Goal: Task Accomplishment & Management: Manage account settings

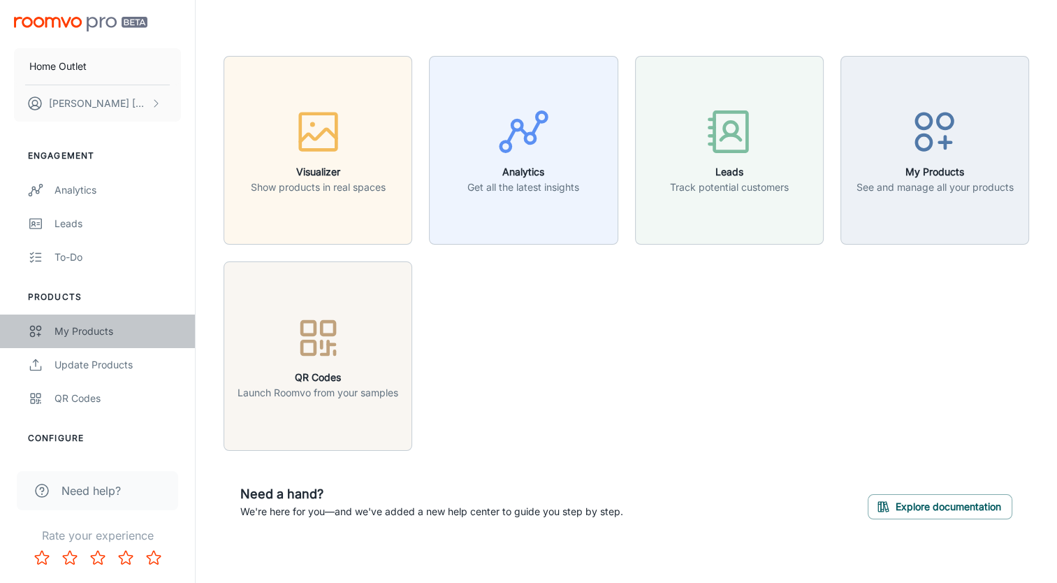
click at [89, 331] on div "My Products" at bounding box center [118, 331] width 126 height 15
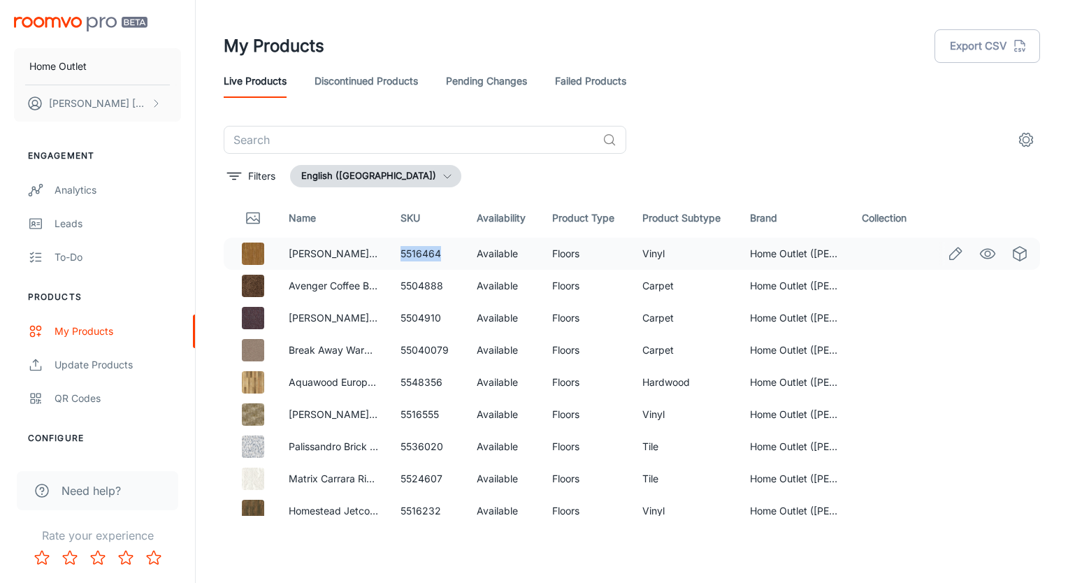
drag, startPoint x: 436, startPoint y: 251, endPoint x: 400, endPoint y: 253, distance: 36.4
click at [400, 253] on td "5516464" at bounding box center [427, 254] width 76 height 32
copy td "5516464"
click at [423, 285] on td "5504888" at bounding box center [427, 286] width 76 height 32
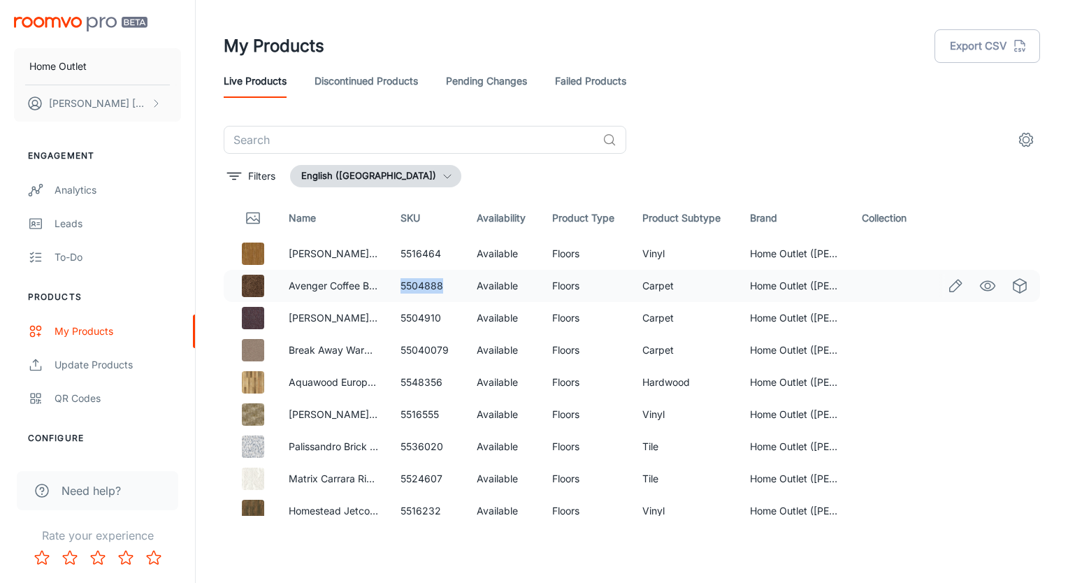
copy td "5504888"
click at [679, 219] on th "Product Subtype" at bounding box center [685, 217] width 108 height 39
click at [242, 178] on button "Filters" at bounding box center [251, 176] width 55 height 22
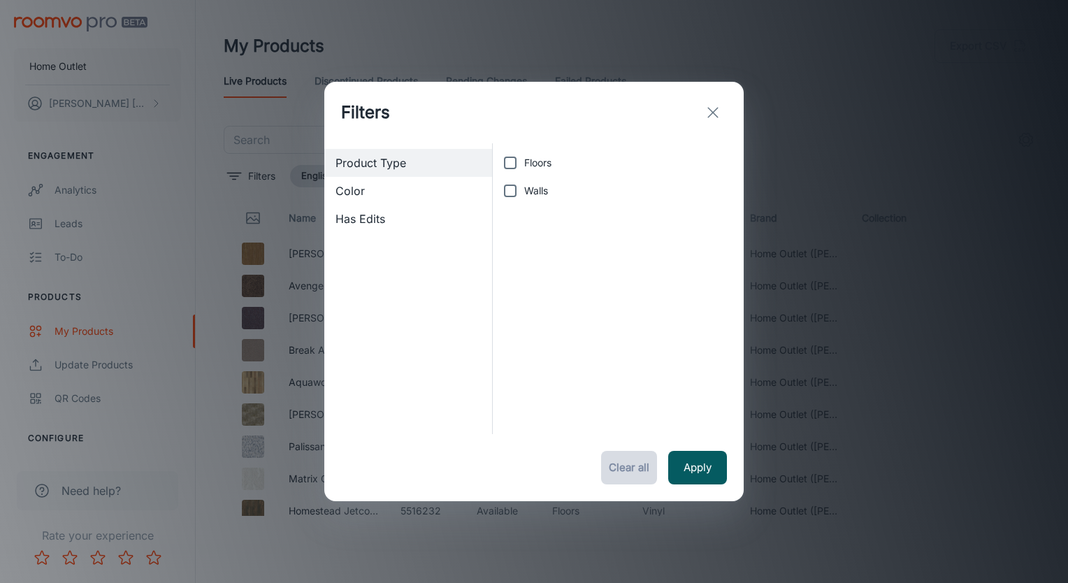
click at [631, 468] on button "Clear all" at bounding box center [629, 468] width 56 height 34
click at [704, 108] on button "exit" at bounding box center [713, 113] width 28 height 28
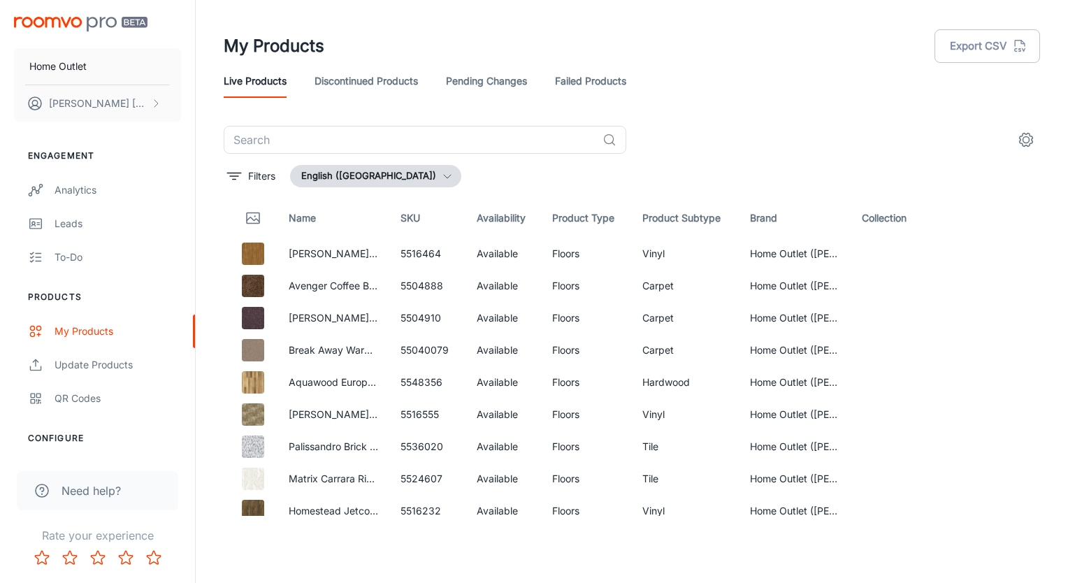
click at [668, 217] on th "Product Subtype" at bounding box center [685, 217] width 108 height 39
drag, startPoint x: 436, startPoint y: 319, endPoint x: 400, endPoint y: 312, distance: 36.5
click at [400, 312] on td "5504910" at bounding box center [427, 318] width 76 height 32
drag, startPoint x: 400, startPoint y: 312, endPoint x: 410, endPoint y: 316, distance: 10.0
copy td "5504910"
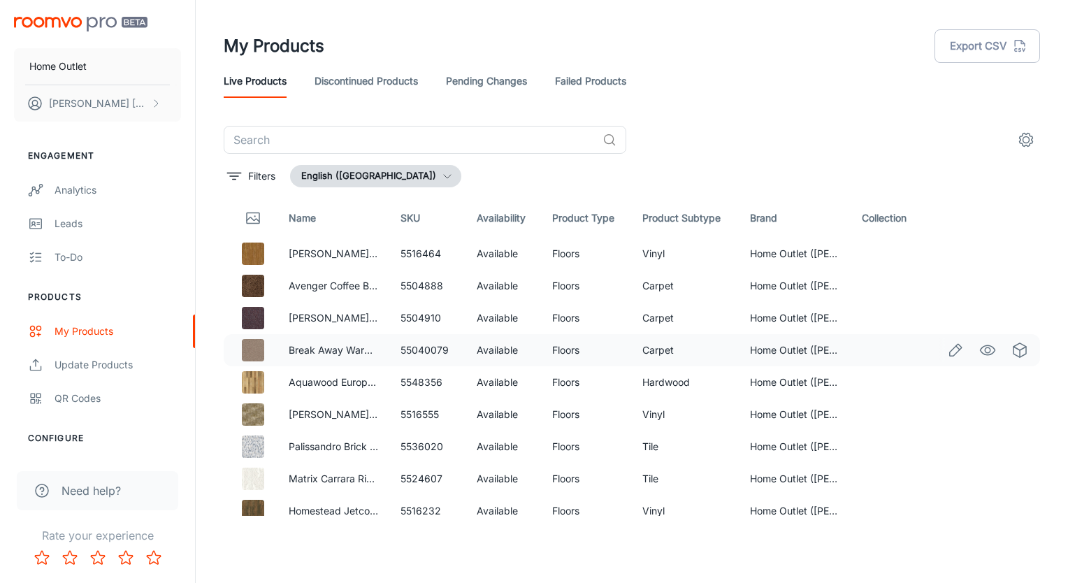
click at [433, 349] on td "55040079" at bounding box center [427, 350] width 76 height 32
copy td "55040079"
click at [419, 381] on td "5548356" at bounding box center [427, 382] width 76 height 32
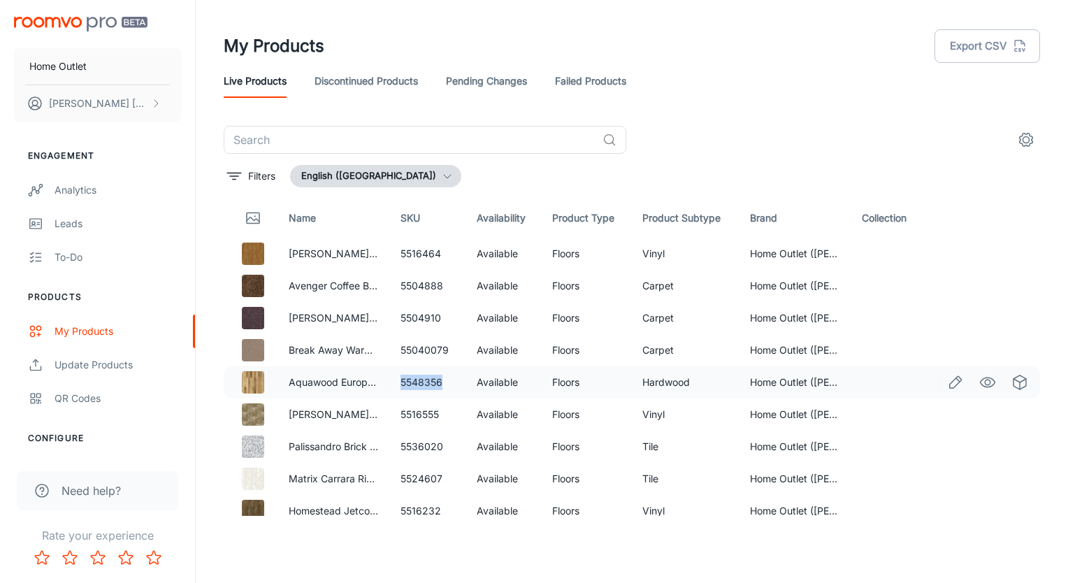
copy td "5548356"
click at [430, 447] on td "5536020" at bounding box center [427, 446] width 76 height 32
copy td "5536020"
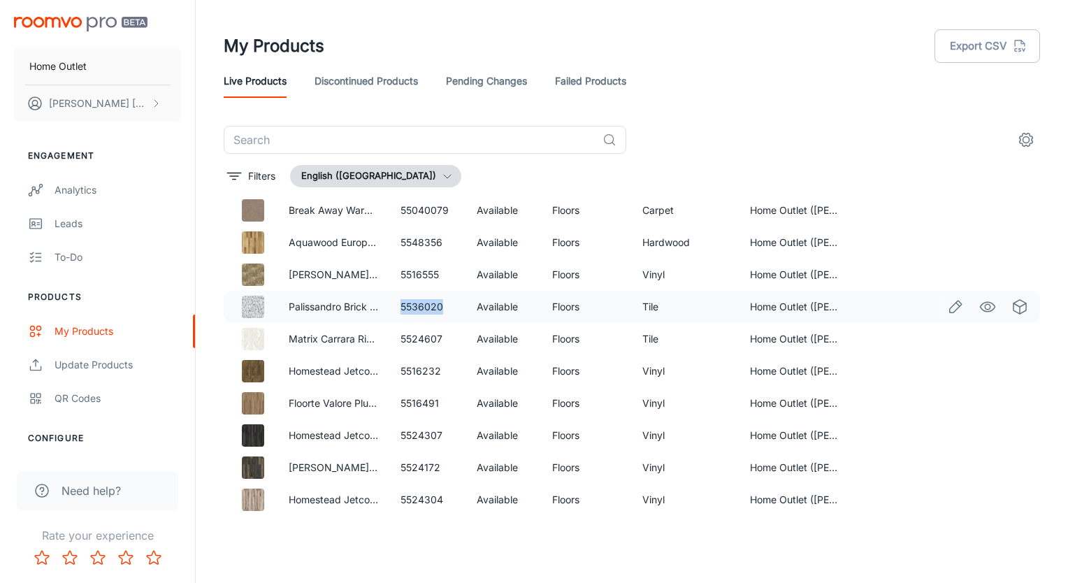
scroll to position [210, 0]
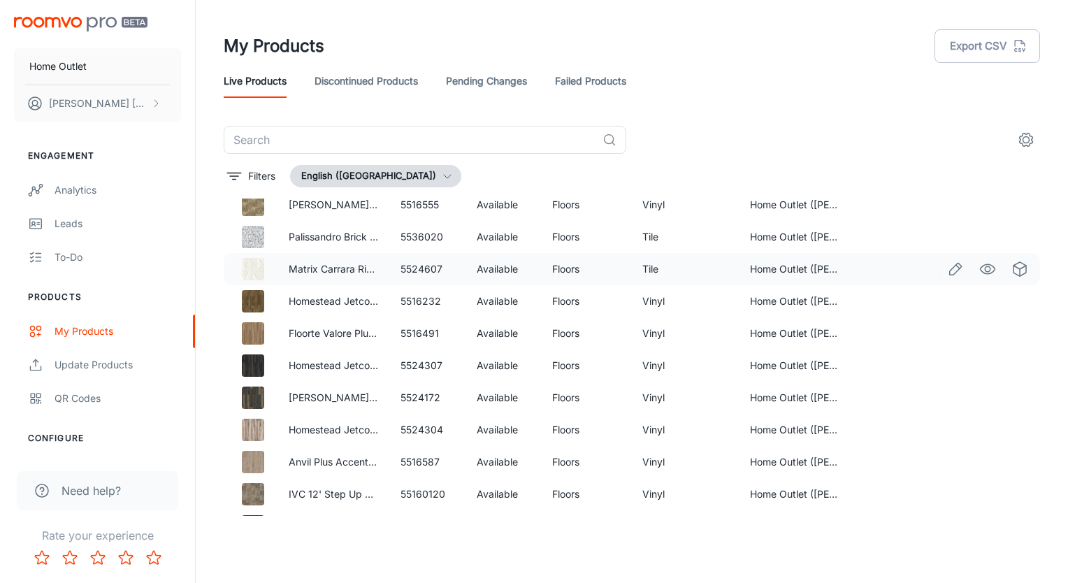
click at [412, 270] on td "5524607" at bounding box center [427, 269] width 76 height 32
copy td "5524607"
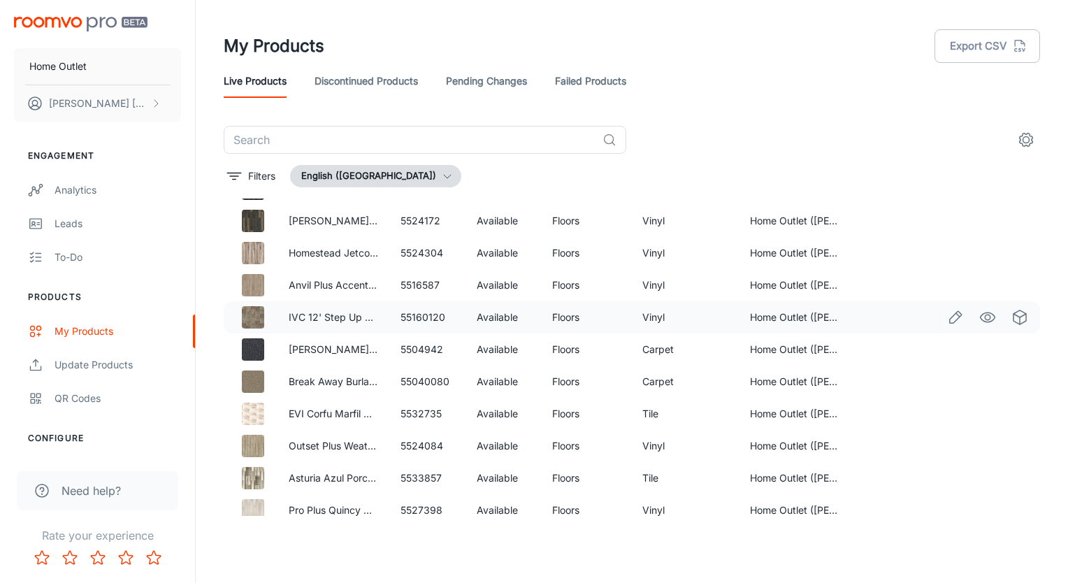
scroll to position [419, 0]
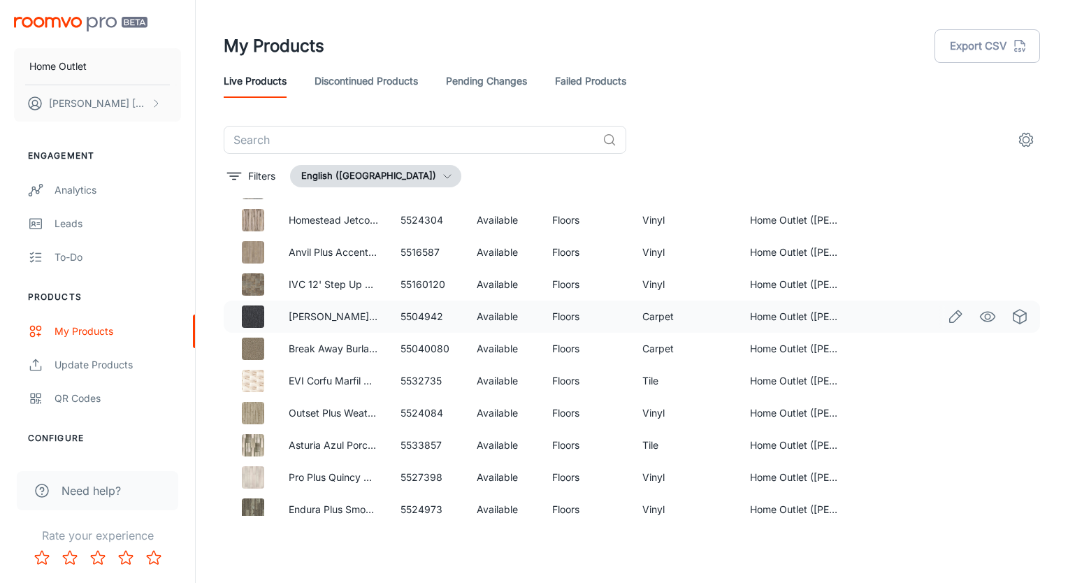
click at [420, 317] on td "5504942" at bounding box center [427, 316] width 76 height 32
copy td "5504942"
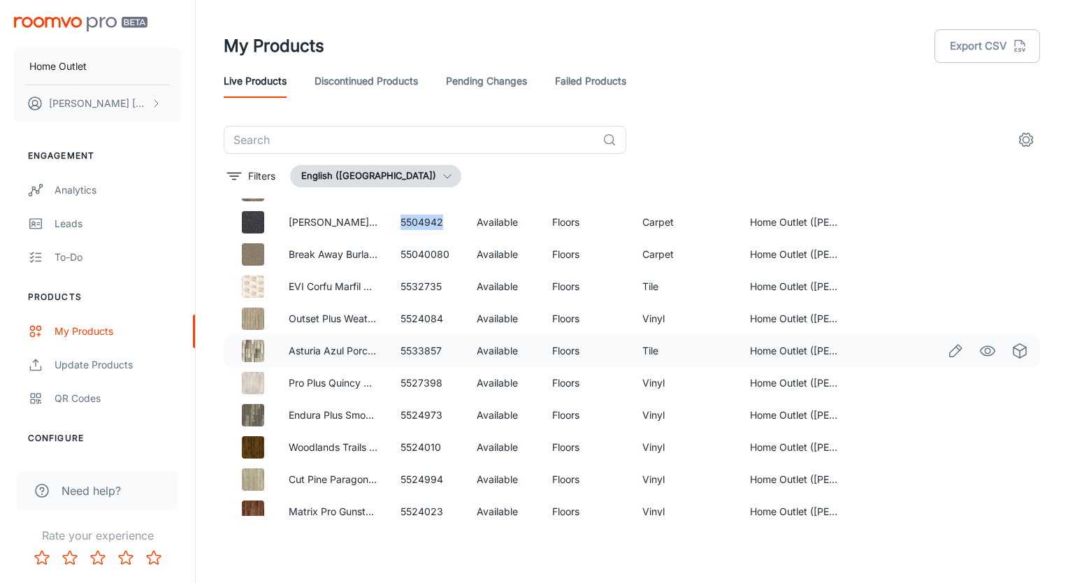
scroll to position [489, 0]
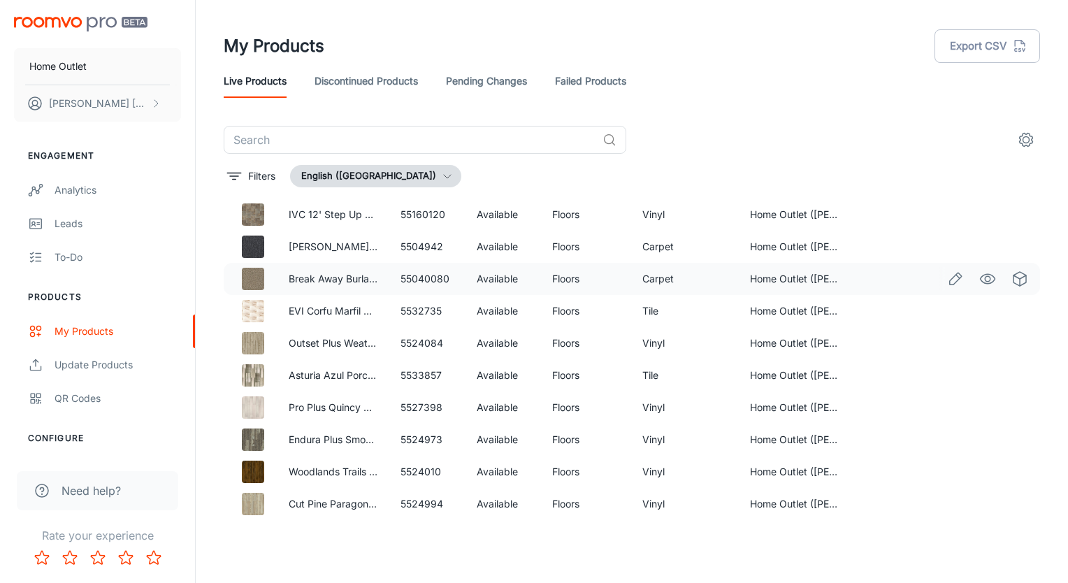
click at [433, 277] on td "55040080" at bounding box center [427, 279] width 76 height 32
copy td "55040080"
click at [419, 312] on td "5532735" at bounding box center [427, 311] width 76 height 32
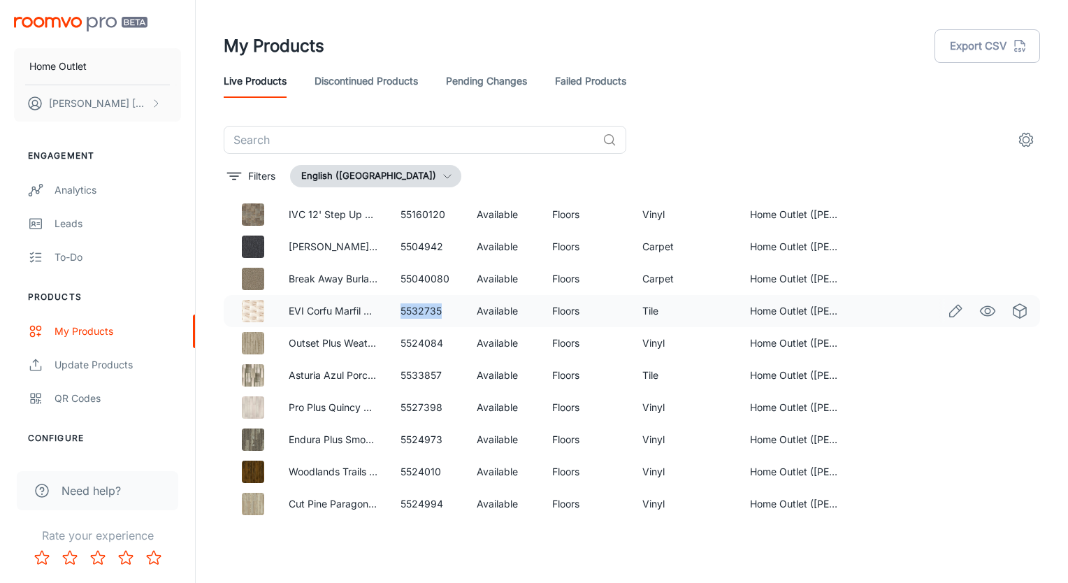
copy td "5532735"
click at [412, 372] on td "5533857" at bounding box center [427, 375] width 76 height 32
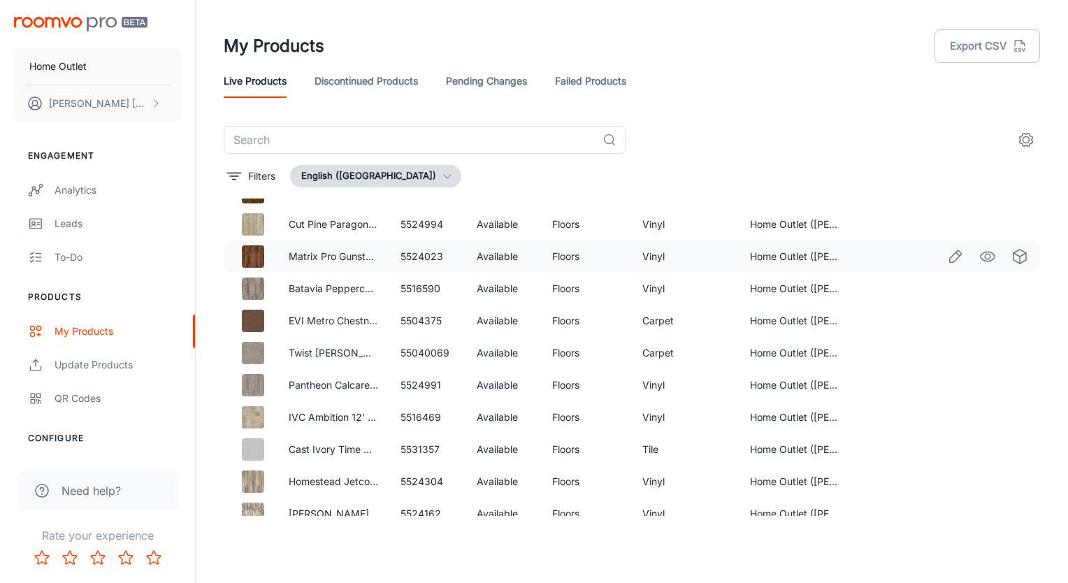
scroll to position [839, 0]
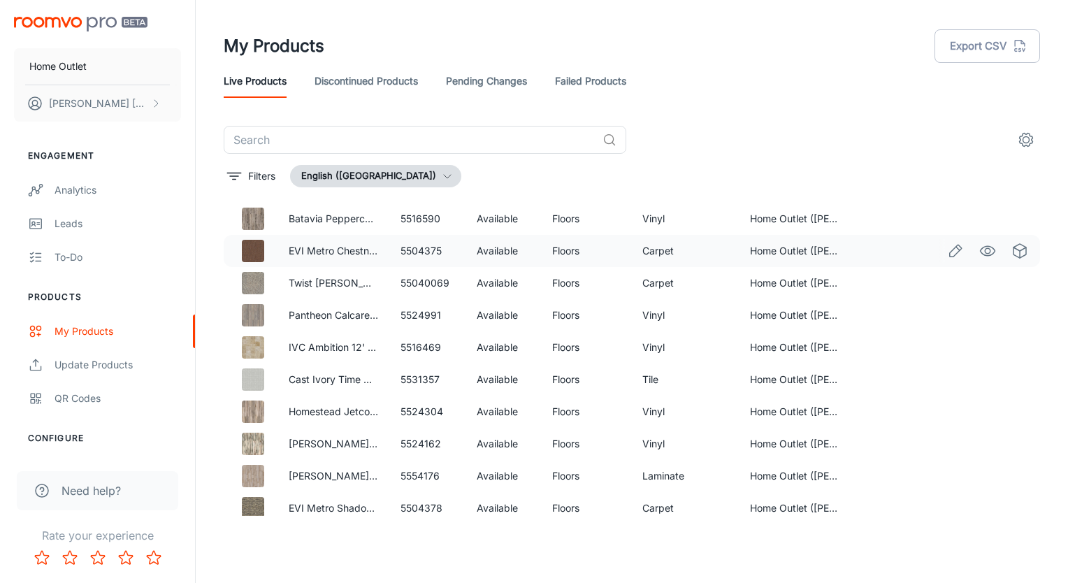
click at [419, 248] on td "5504375" at bounding box center [427, 251] width 76 height 32
click at [412, 281] on td "55040069" at bounding box center [427, 283] width 76 height 32
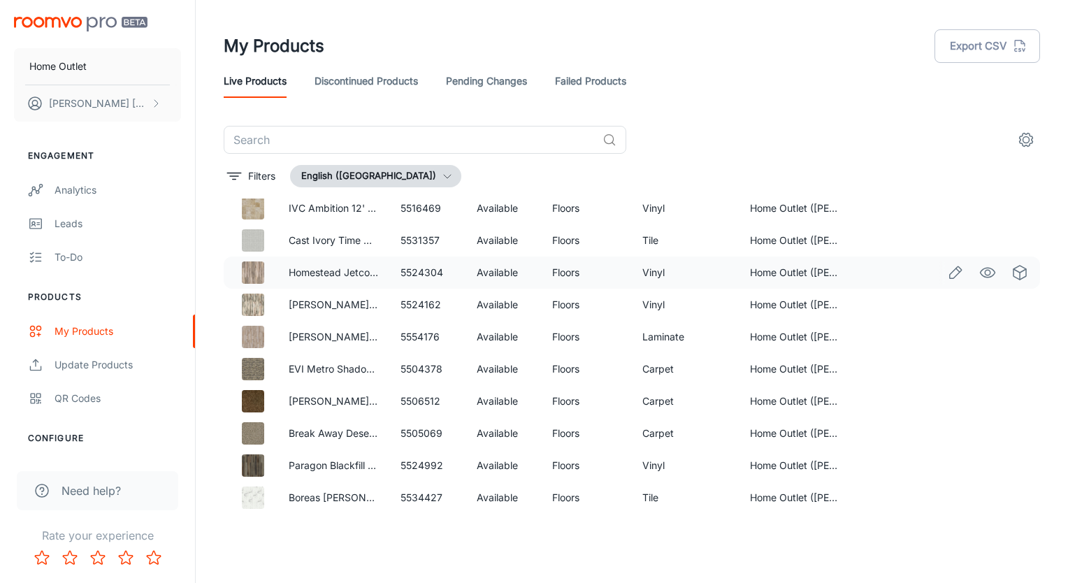
scroll to position [978, 0]
click at [413, 237] on td "5531357" at bounding box center [427, 240] width 76 height 32
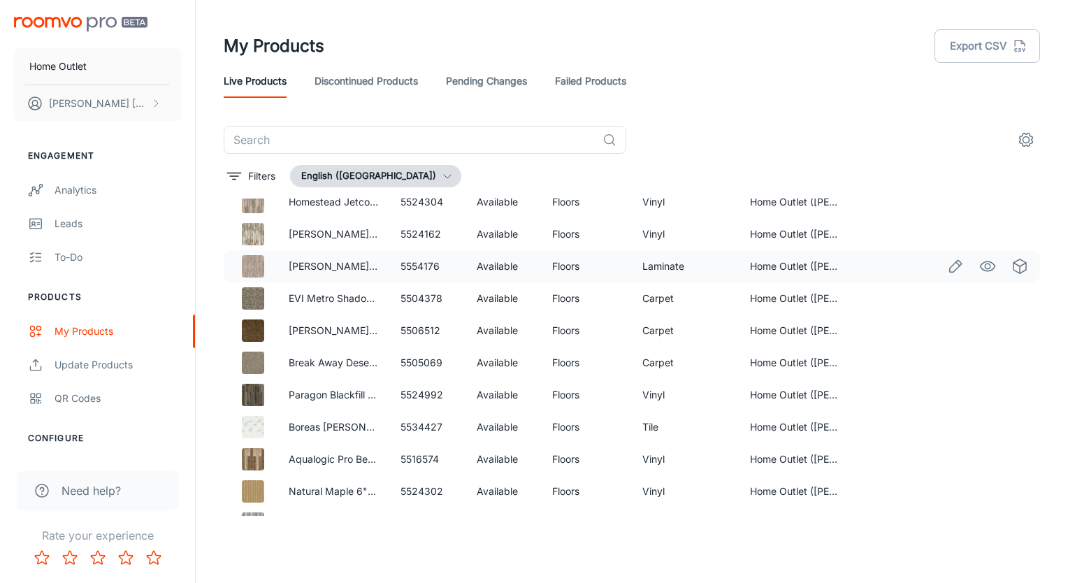
click at [411, 263] on td "5554176" at bounding box center [427, 266] width 76 height 32
click at [429, 298] on td "5504378" at bounding box center [427, 298] width 76 height 32
click at [414, 328] on td "5506512" at bounding box center [427, 330] width 76 height 32
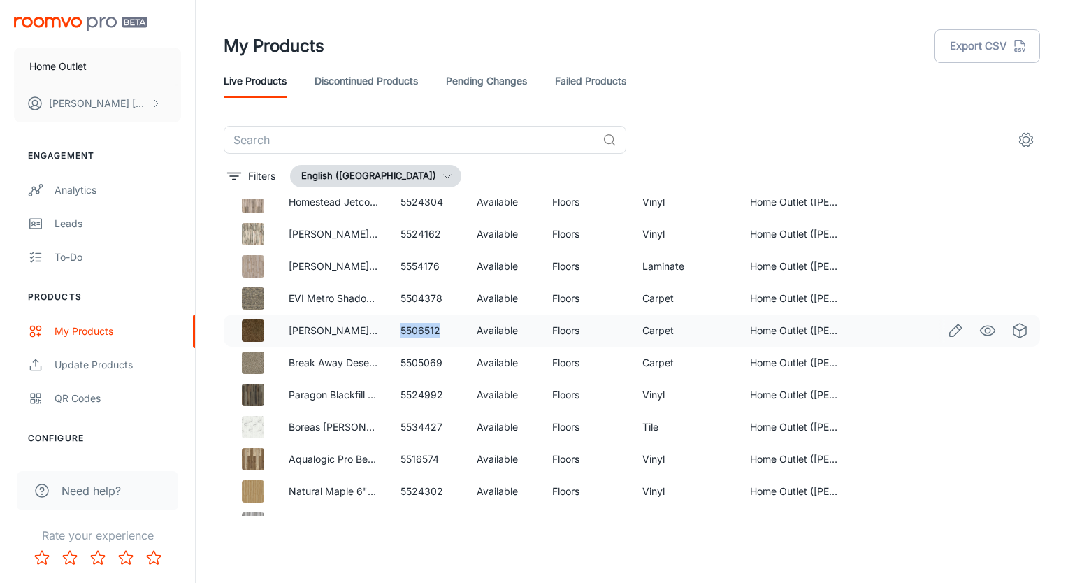
click at [414, 328] on td "5506512" at bounding box center [427, 330] width 76 height 32
click at [425, 363] on td "5505069" at bounding box center [427, 363] width 76 height 32
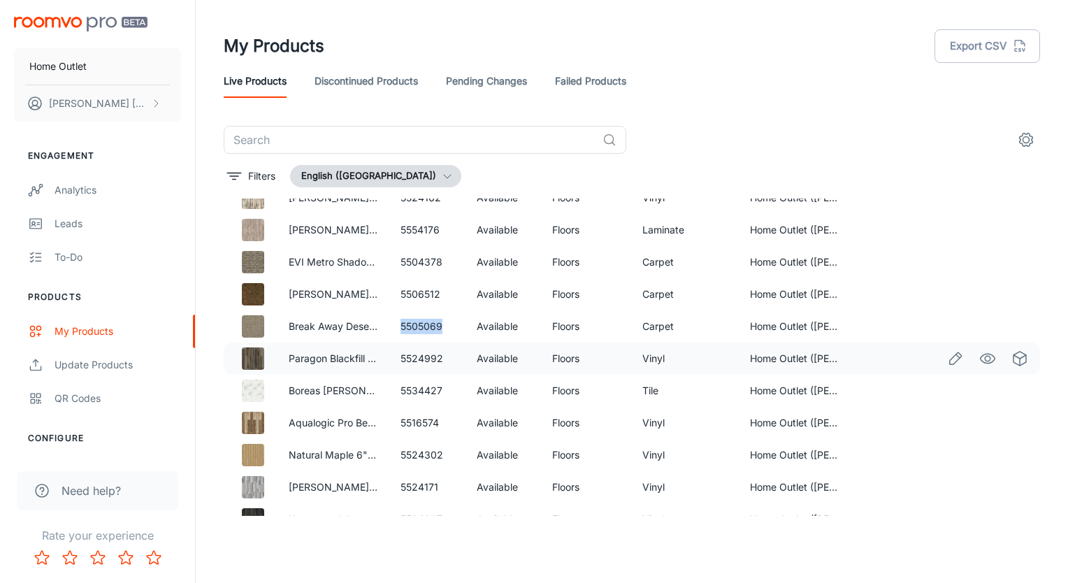
scroll to position [1118, 0]
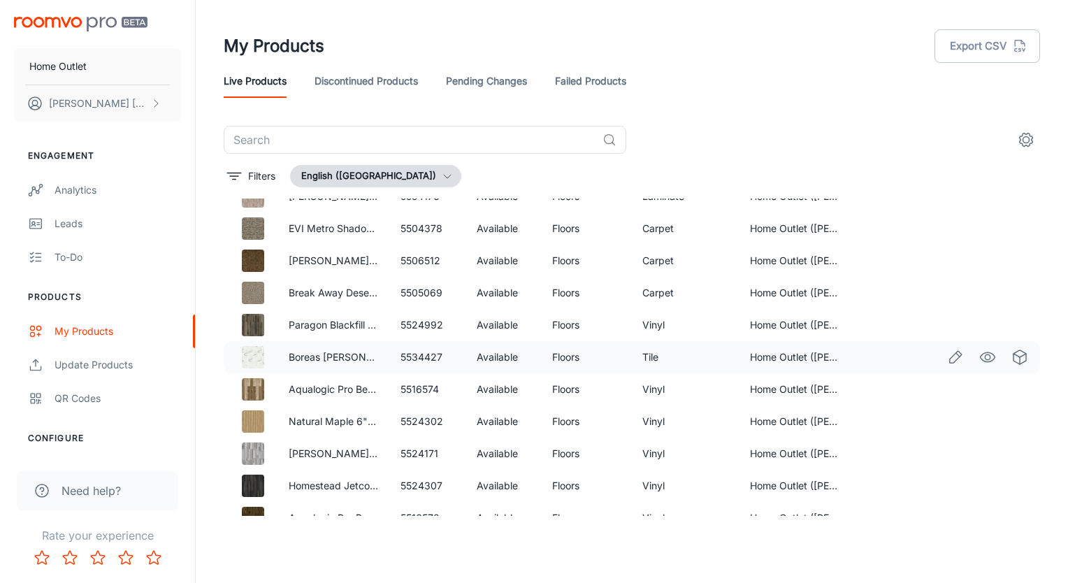
click at [419, 362] on td "5534427" at bounding box center [427, 357] width 76 height 32
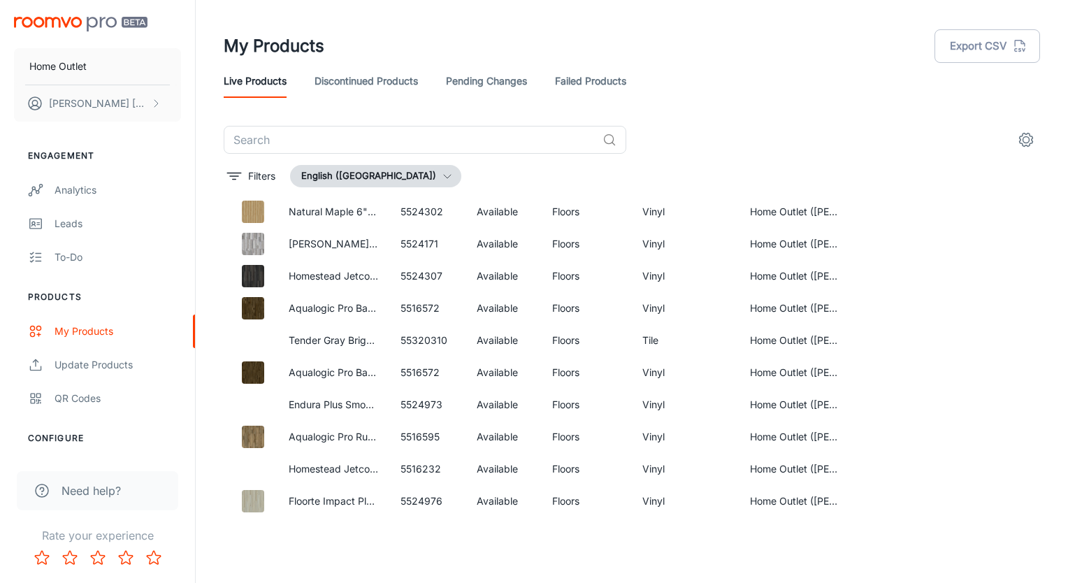
scroll to position [1398, 0]
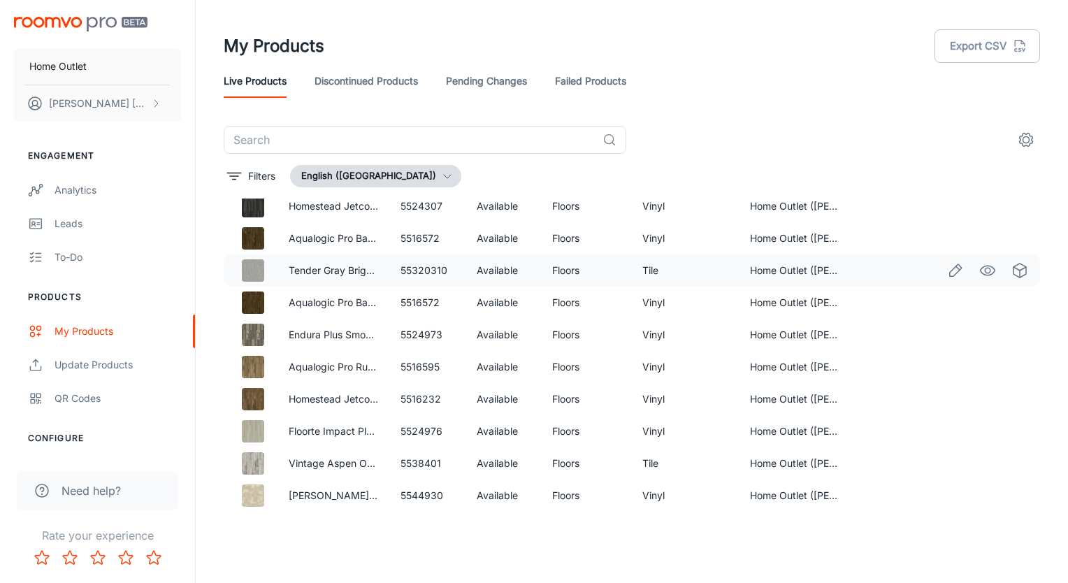
click at [424, 273] on td "55320310" at bounding box center [427, 270] width 76 height 32
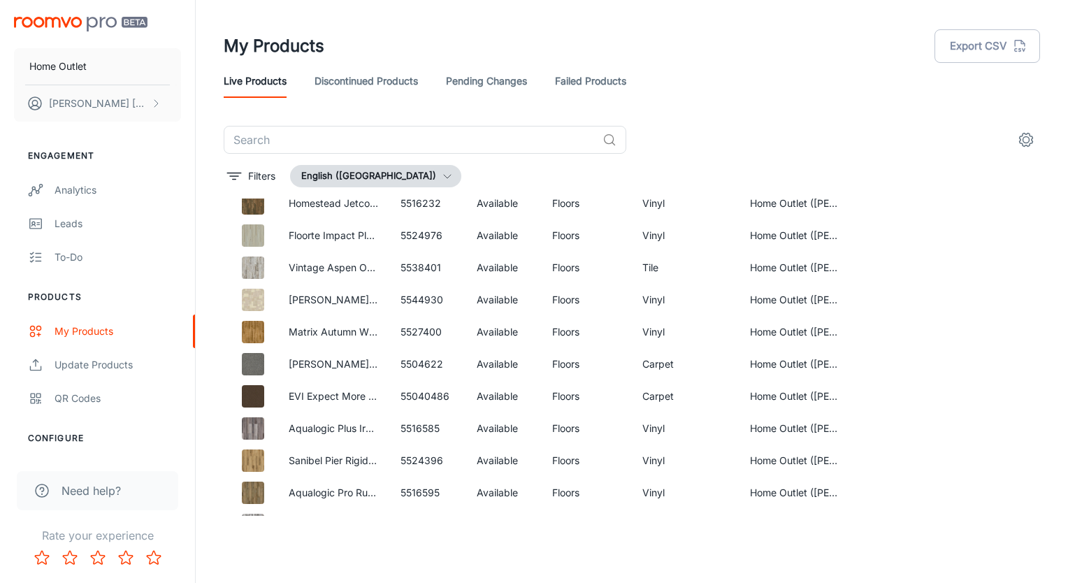
scroll to position [1607, 0]
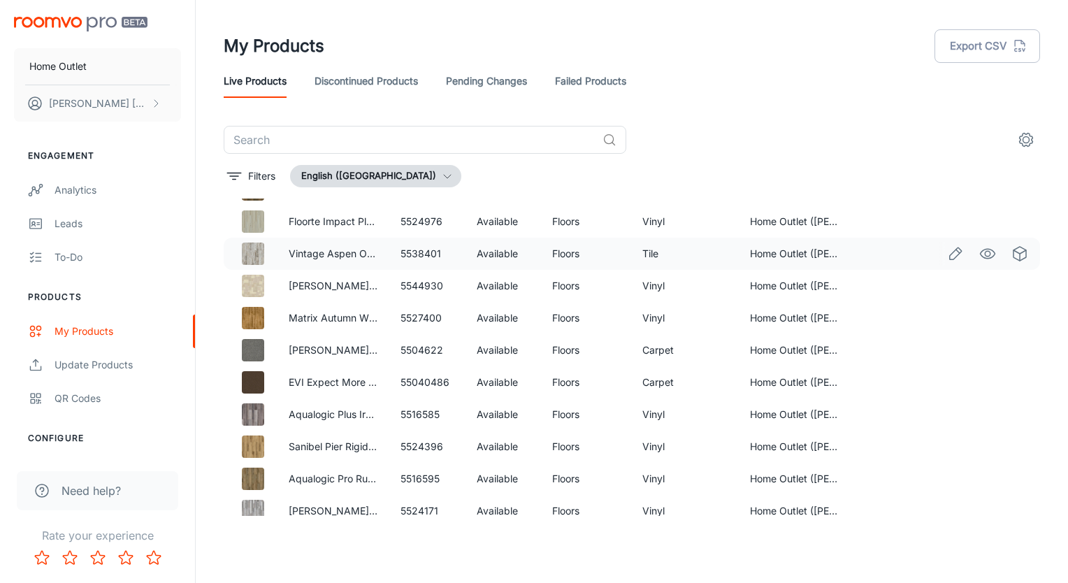
click at [431, 247] on td "5538401" at bounding box center [427, 254] width 76 height 32
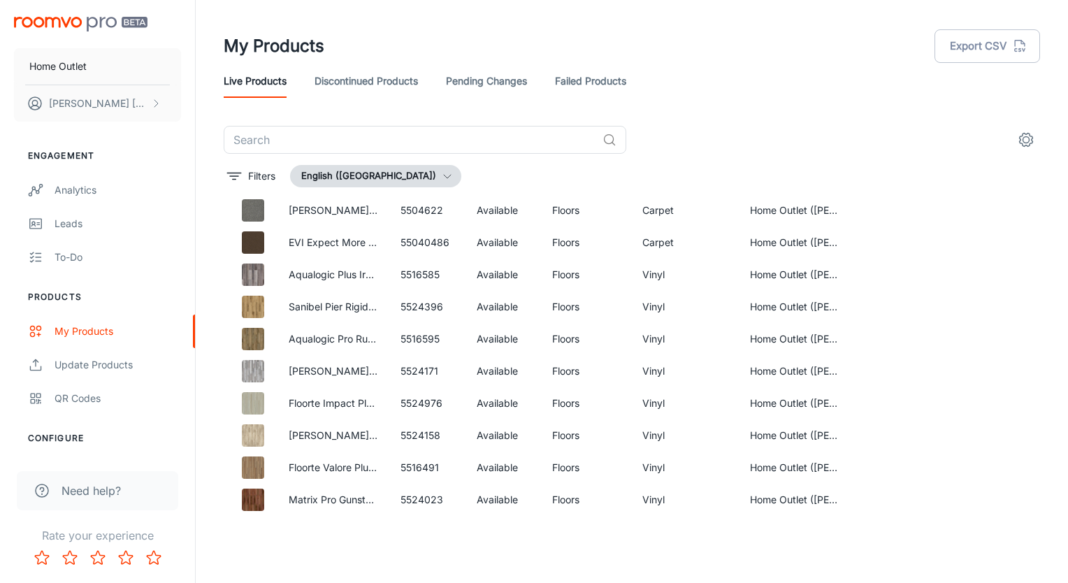
scroll to position [1677, 0]
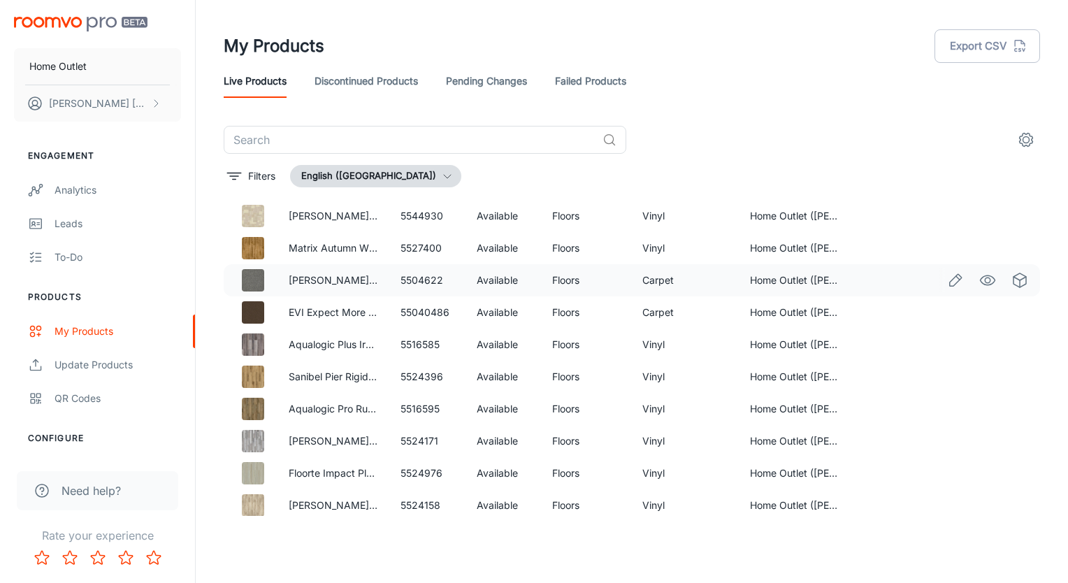
click at [423, 279] on td "5504622" at bounding box center [427, 280] width 76 height 32
click at [437, 312] on td "55040486" at bounding box center [427, 312] width 76 height 32
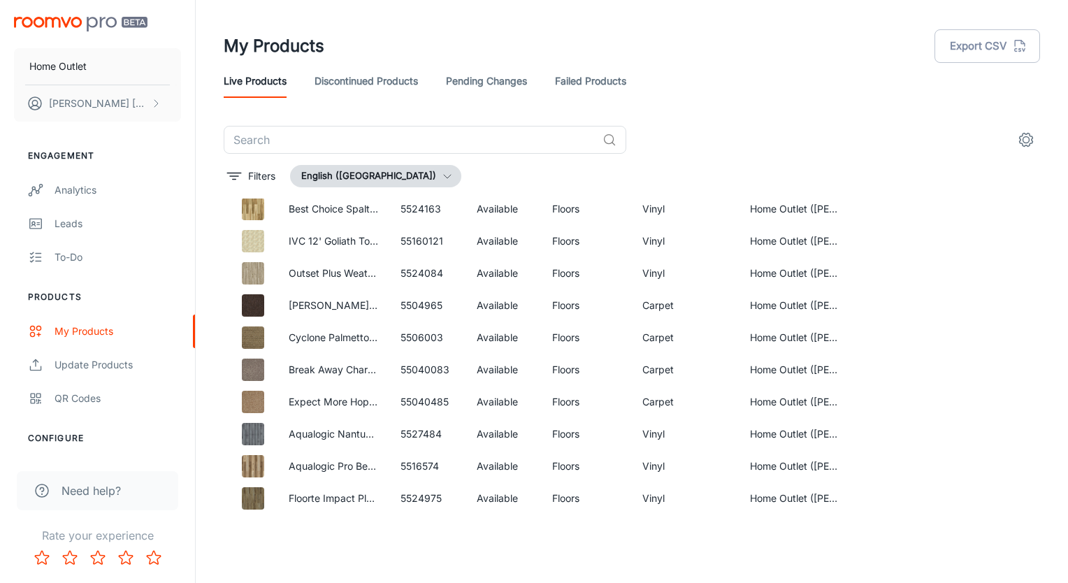
scroll to position [2236, 0]
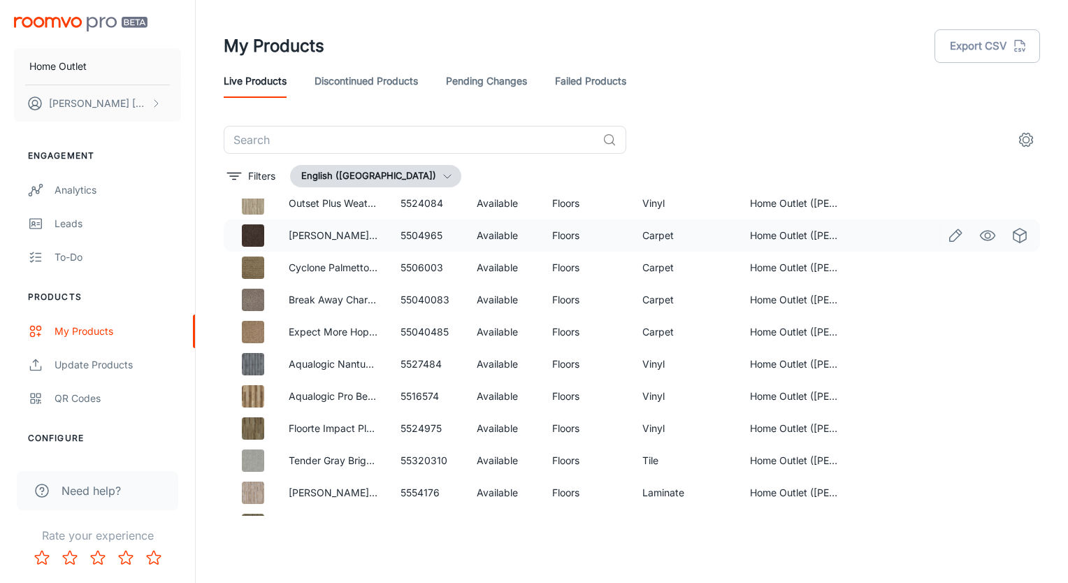
click at [426, 237] on td "5504965" at bounding box center [427, 235] width 76 height 32
click at [410, 269] on td "5506003" at bounding box center [427, 268] width 76 height 32
click at [436, 298] on td "55040083" at bounding box center [427, 300] width 76 height 32
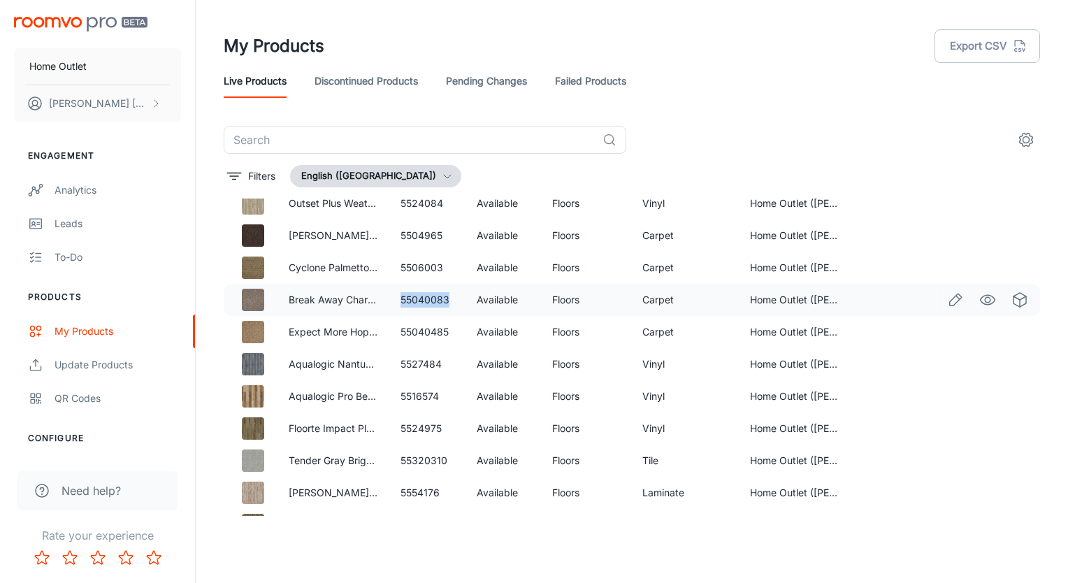
click at [436, 298] on td "55040083" at bounding box center [427, 300] width 76 height 32
click at [430, 329] on td "55040485" at bounding box center [427, 332] width 76 height 32
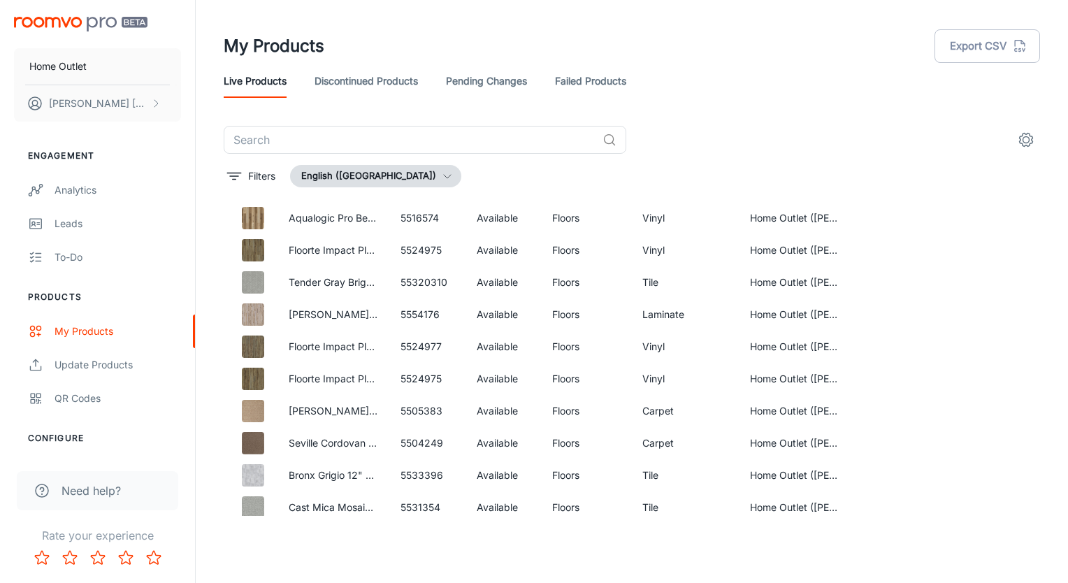
scroll to position [2446, 0]
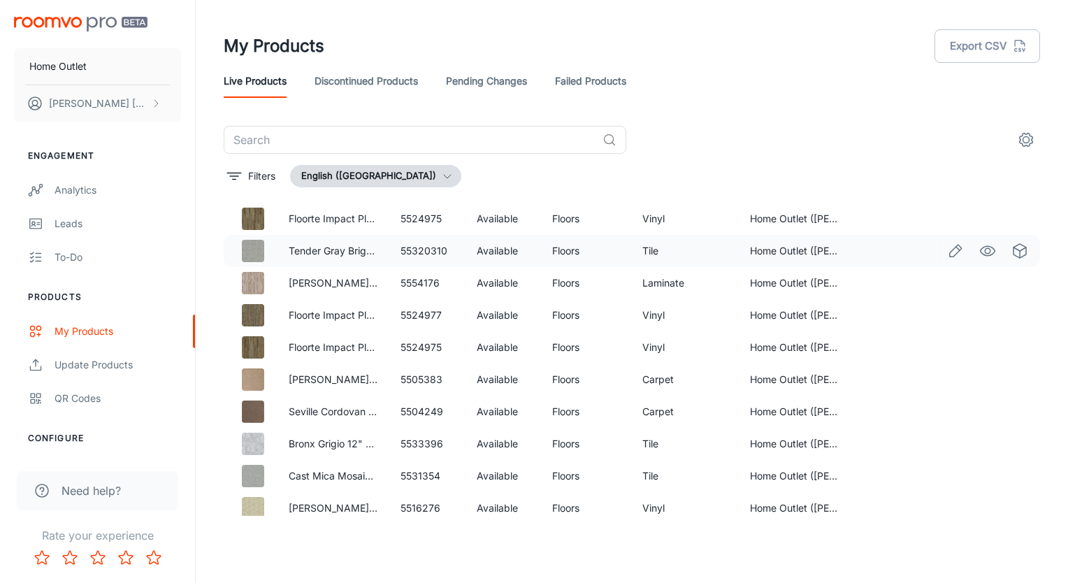
click at [418, 249] on td "55320310" at bounding box center [427, 251] width 76 height 32
click at [428, 282] on td "5554176" at bounding box center [427, 283] width 76 height 32
click at [419, 382] on td "5505383" at bounding box center [427, 379] width 76 height 32
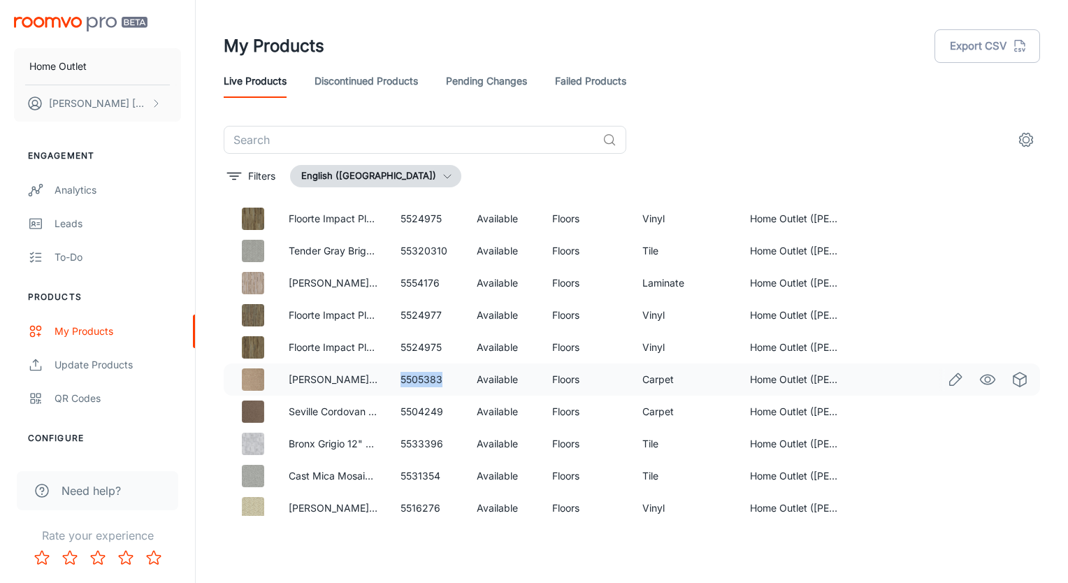
click at [419, 382] on td "5505383" at bounding box center [427, 379] width 76 height 32
drag, startPoint x: 419, startPoint y: 382, endPoint x: 426, endPoint y: 379, distance: 7.5
click at [581, 540] on div "My Products Export CSV Live Products Discontinued Products Pending Changes Fail…" at bounding box center [632, 286] width 872 height 572
click at [420, 379] on td "5505383" at bounding box center [427, 379] width 76 height 32
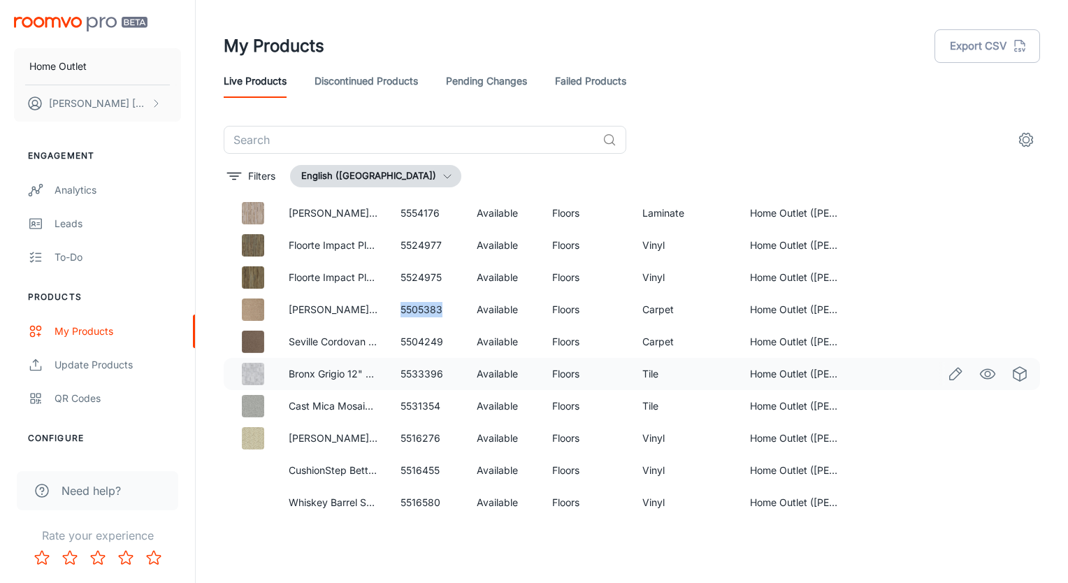
scroll to position [2586, 0]
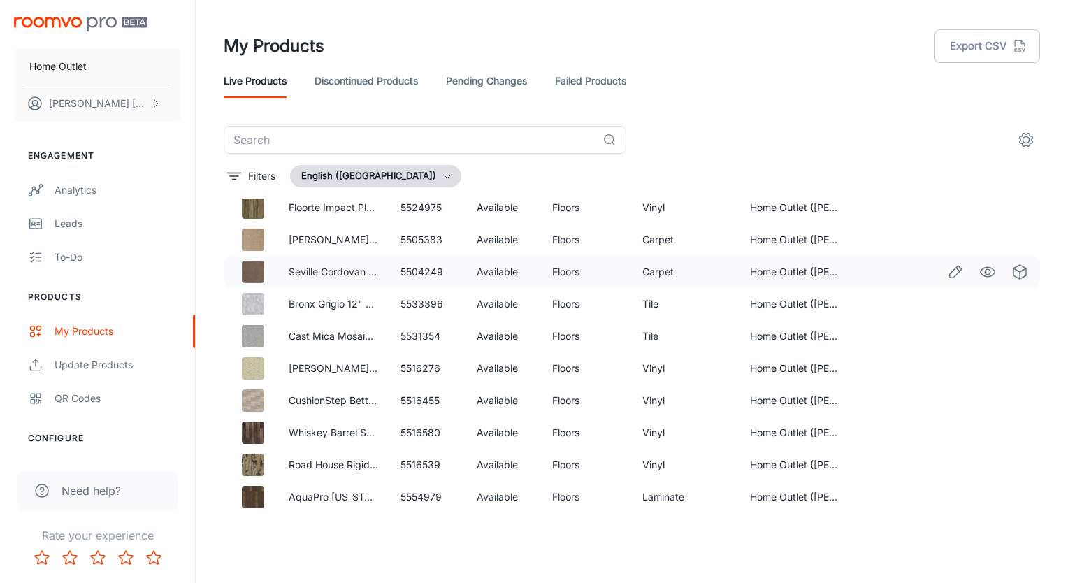
click at [421, 266] on td "5504249" at bounding box center [427, 272] width 76 height 32
click at [412, 303] on td "5533396" at bounding box center [427, 304] width 76 height 32
click at [423, 334] on td "5531354" at bounding box center [427, 336] width 76 height 32
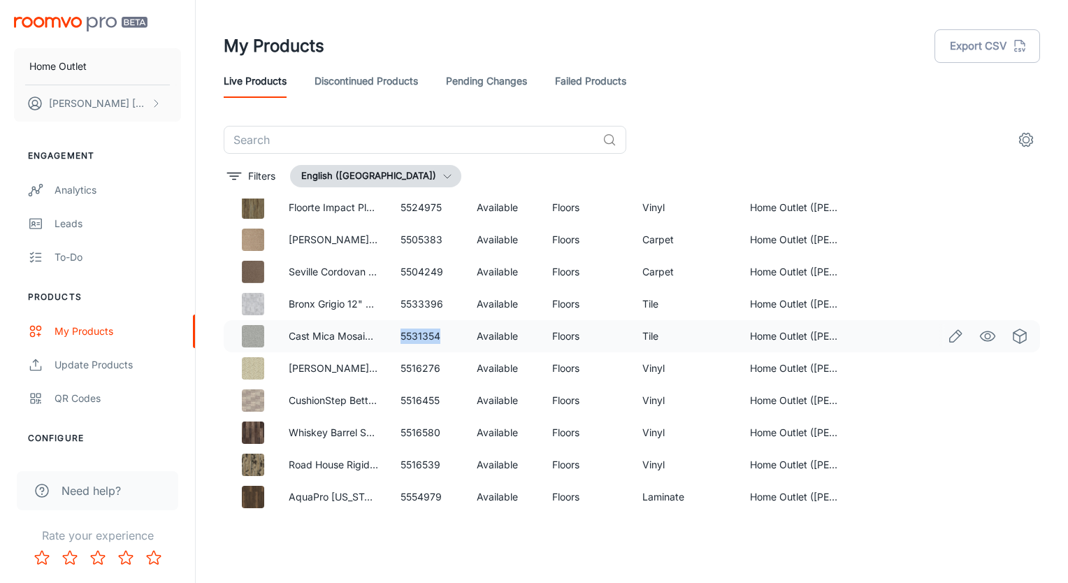
click at [423, 334] on td "5531354" at bounding box center [427, 336] width 76 height 32
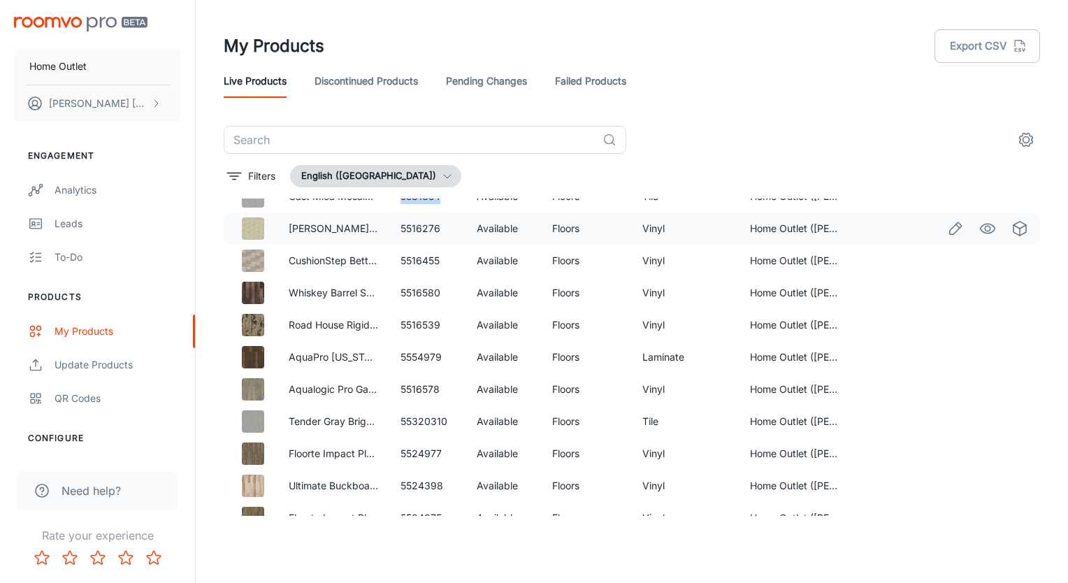
scroll to position [2795, 0]
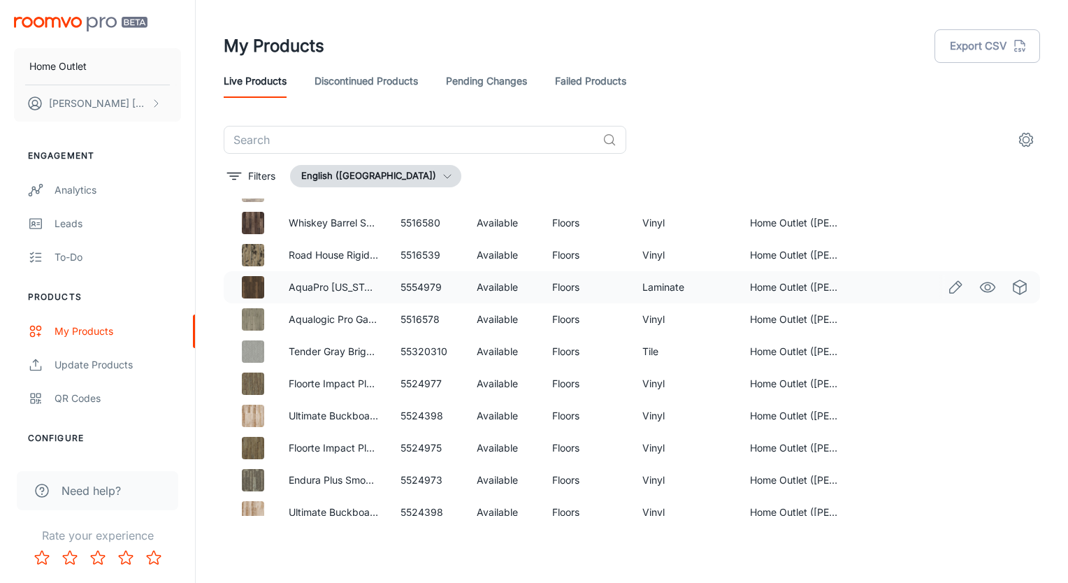
click at [434, 282] on td "5554979" at bounding box center [427, 287] width 76 height 32
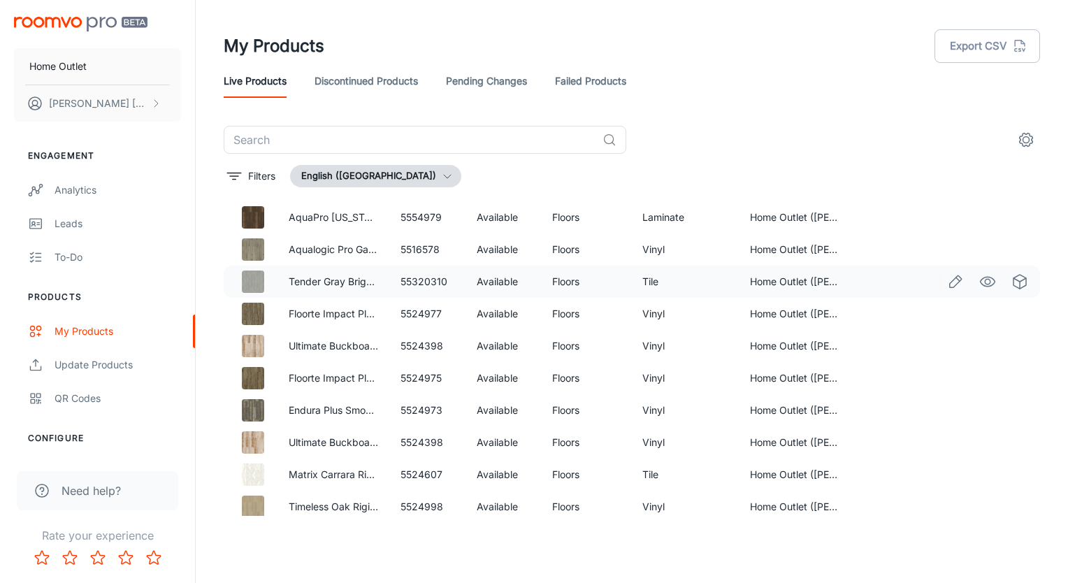
click at [417, 280] on td "55320310" at bounding box center [427, 282] width 76 height 32
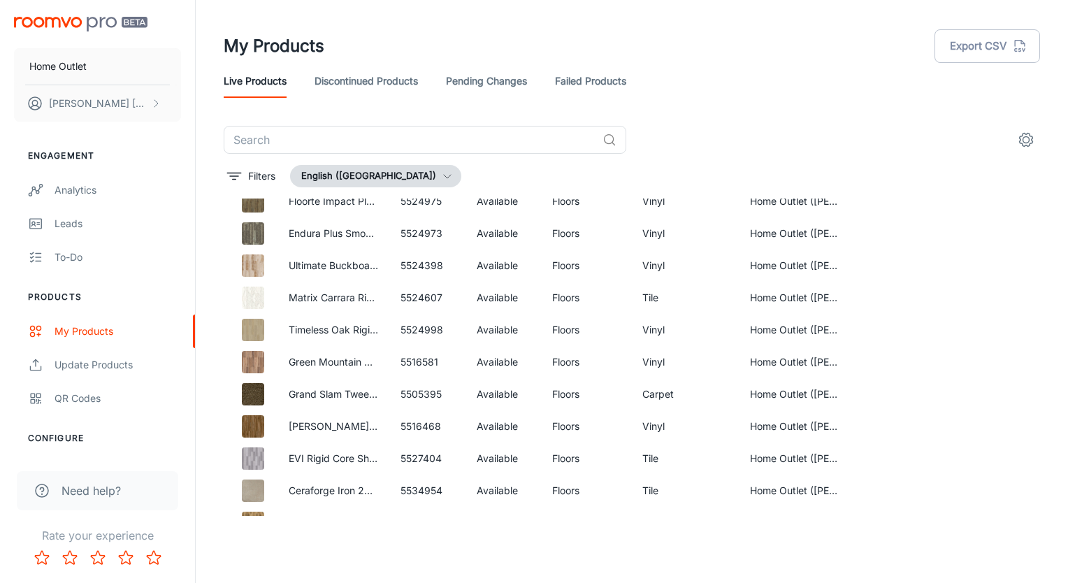
scroll to position [3075, 0]
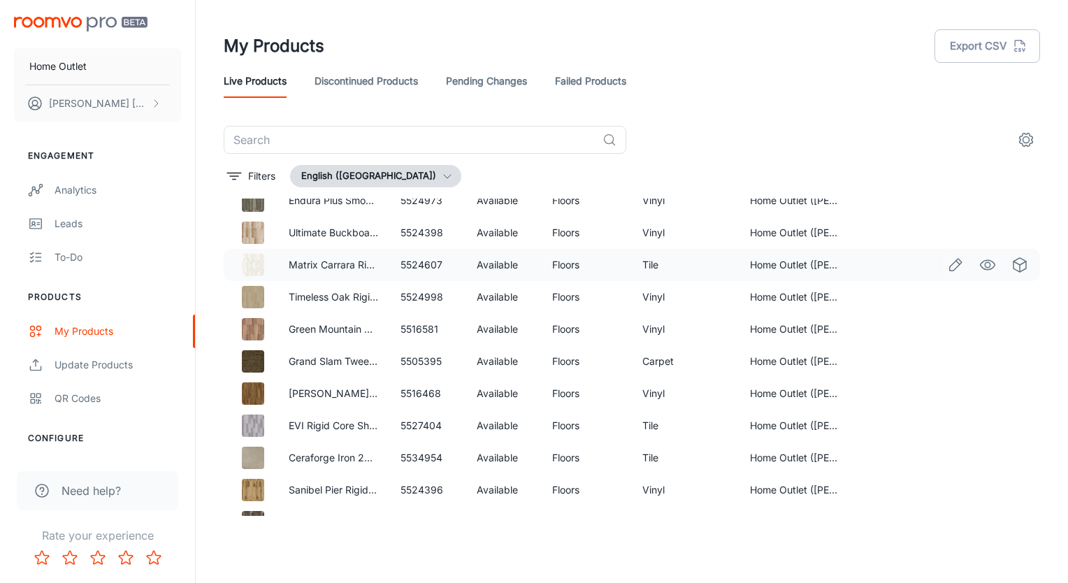
click at [419, 261] on td "5524607" at bounding box center [427, 265] width 76 height 32
click at [420, 356] on td "5505395" at bounding box center [427, 361] width 76 height 32
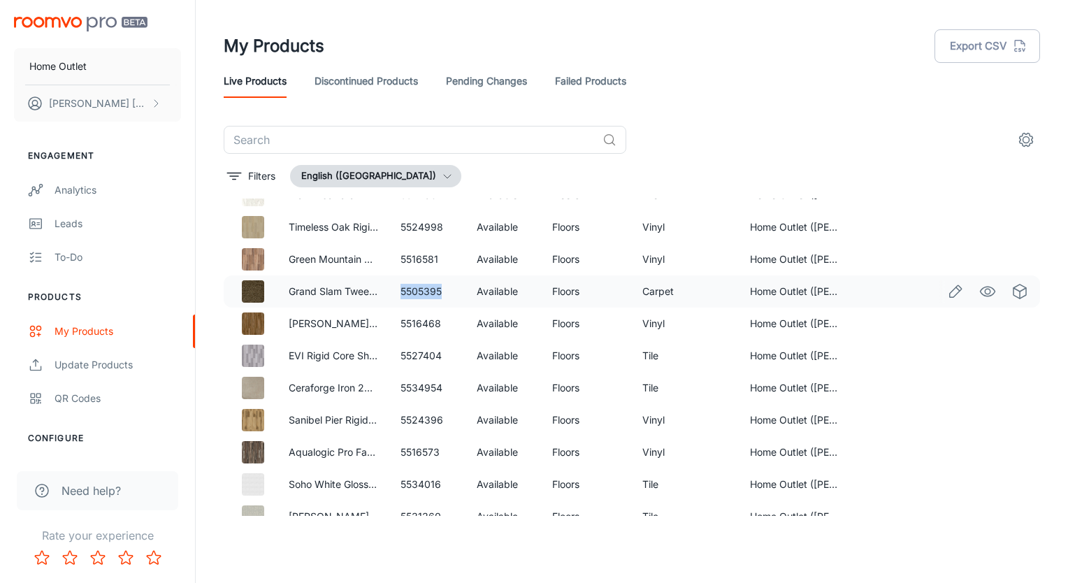
scroll to position [3215, 0]
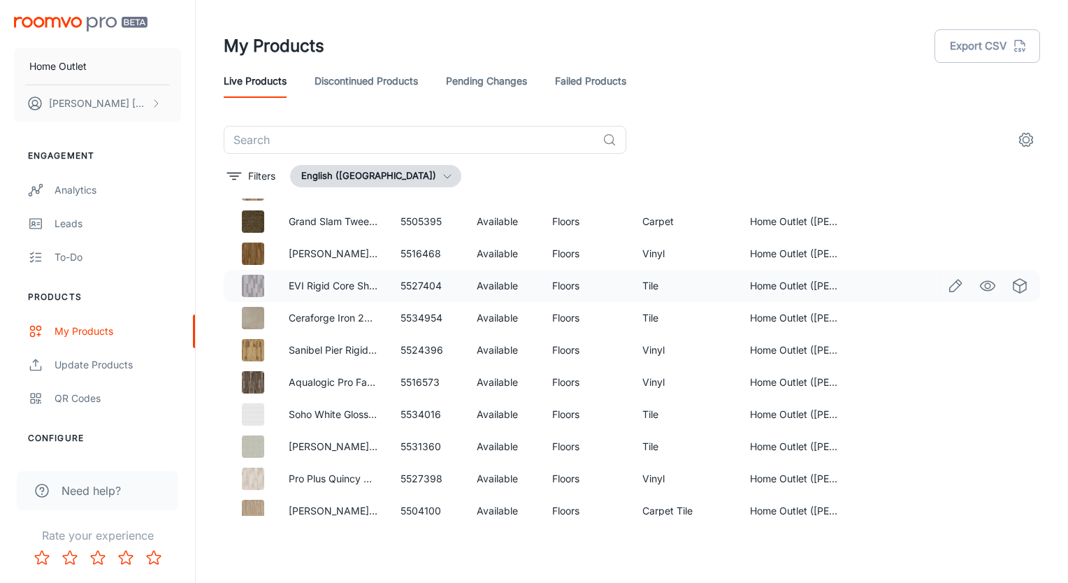
click at [400, 284] on td "5527404" at bounding box center [427, 286] width 76 height 32
click at [422, 321] on td "5534954" at bounding box center [427, 318] width 76 height 32
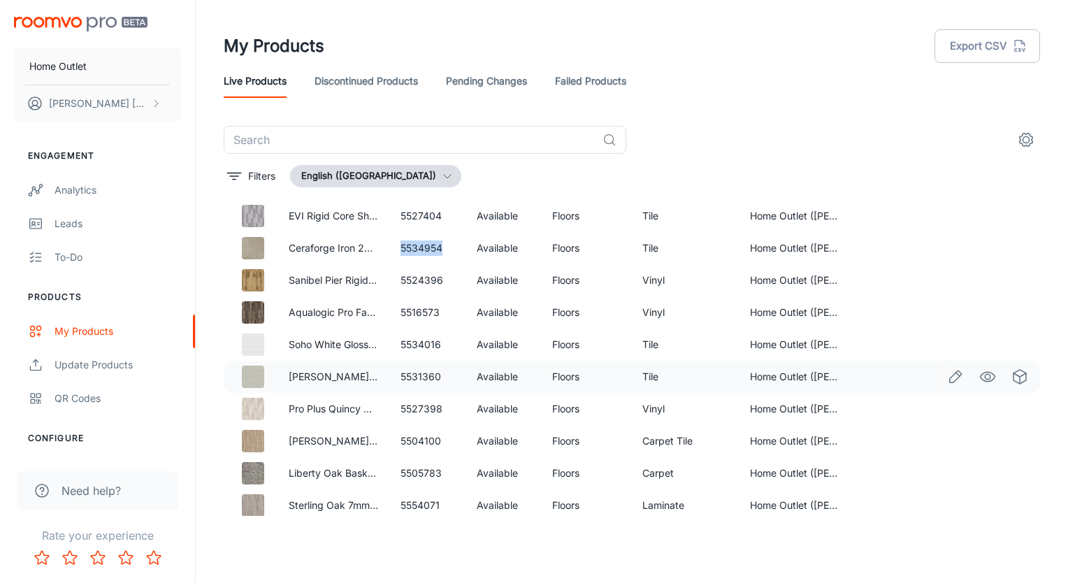
scroll to position [3354, 0]
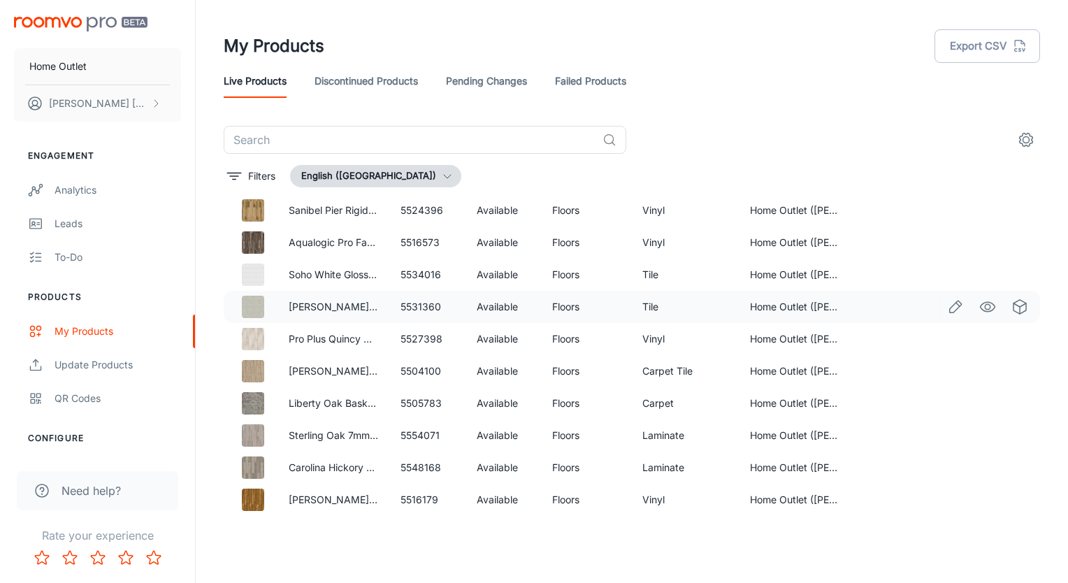
click at [410, 305] on td "5531360" at bounding box center [427, 307] width 76 height 32
click at [436, 370] on td "5504100" at bounding box center [427, 371] width 76 height 32
drag, startPoint x: 436, startPoint y: 370, endPoint x: 418, endPoint y: 369, distance: 18.2
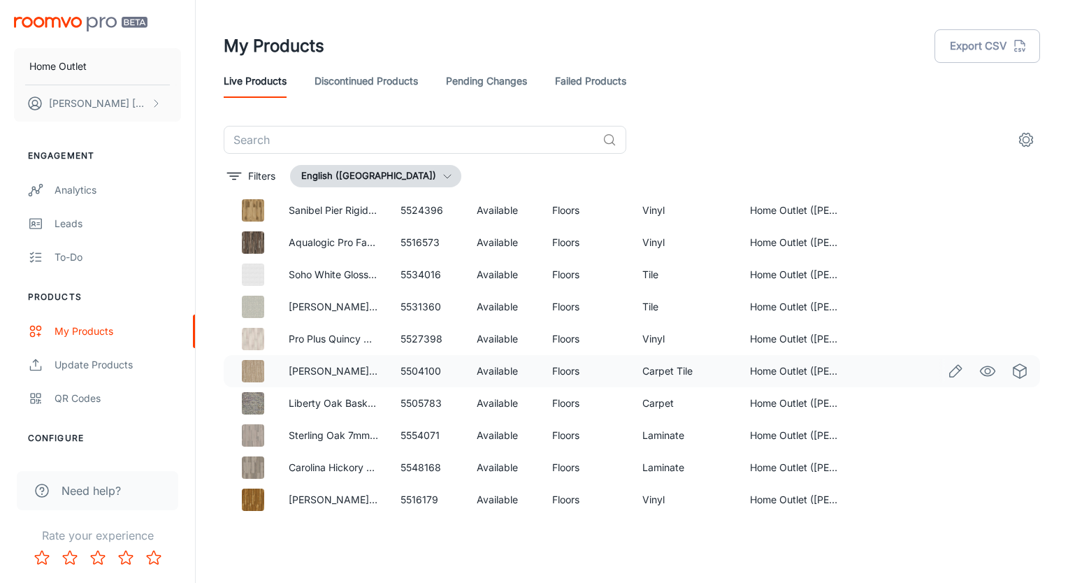
click at [418, 369] on td "5504100" at bounding box center [427, 371] width 76 height 32
click at [413, 407] on td "5505783" at bounding box center [427, 403] width 76 height 32
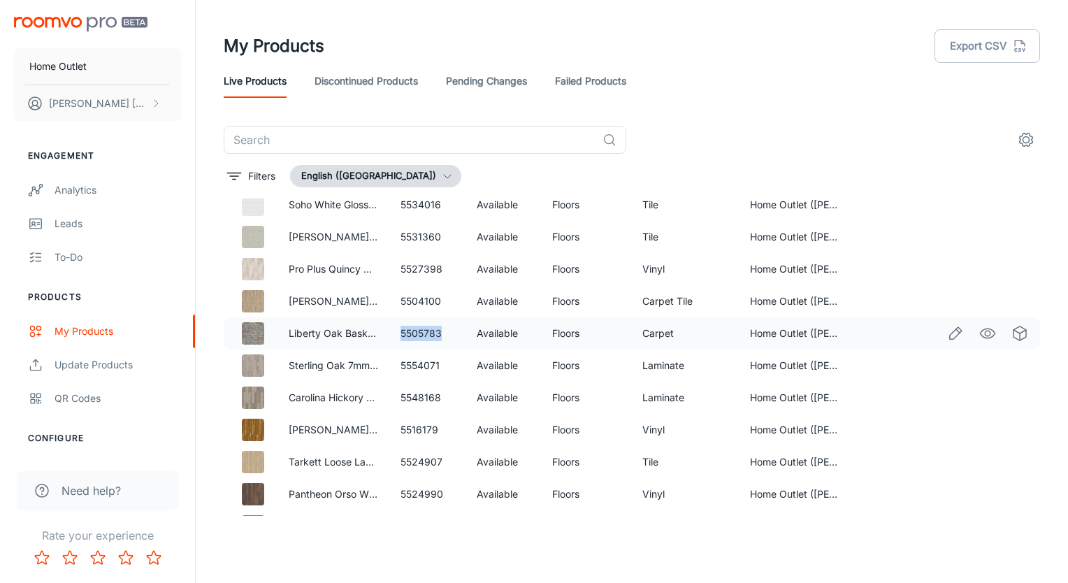
scroll to position [3494, 0]
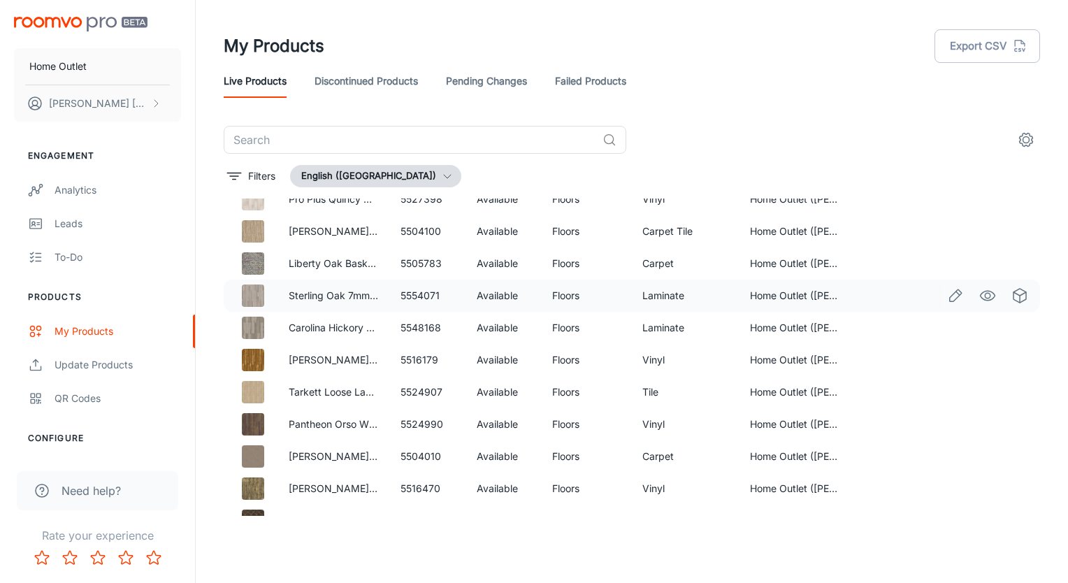
click at [419, 298] on td "5554071" at bounding box center [427, 296] width 76 height 32
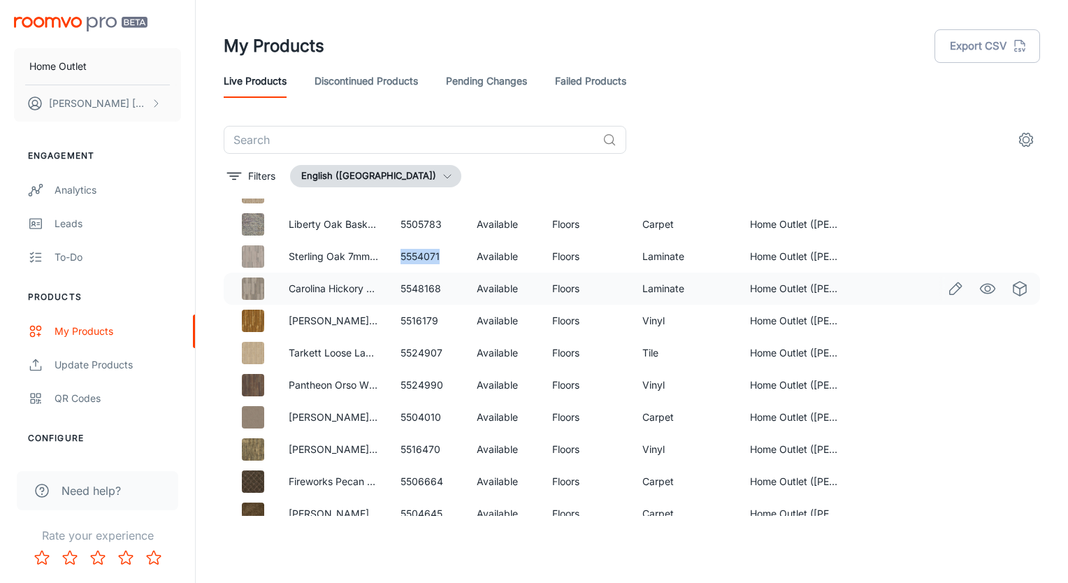
scroll to position [3564, 0]
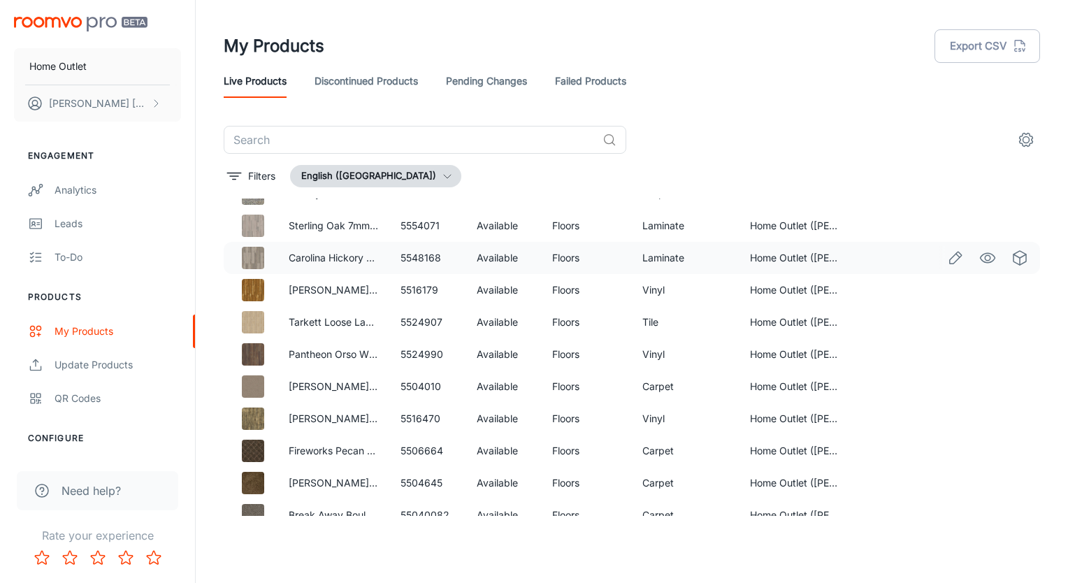
click at [428, 261] on td "5548168" at bounding box center [427, 258] width 76 height 32
click at [408, 289] on td "5516179" at bounding box center [427, 290] width 76 height 32
click at [428, 322] on td "5524907" at bounding box center [427, 322] width 76 height 32
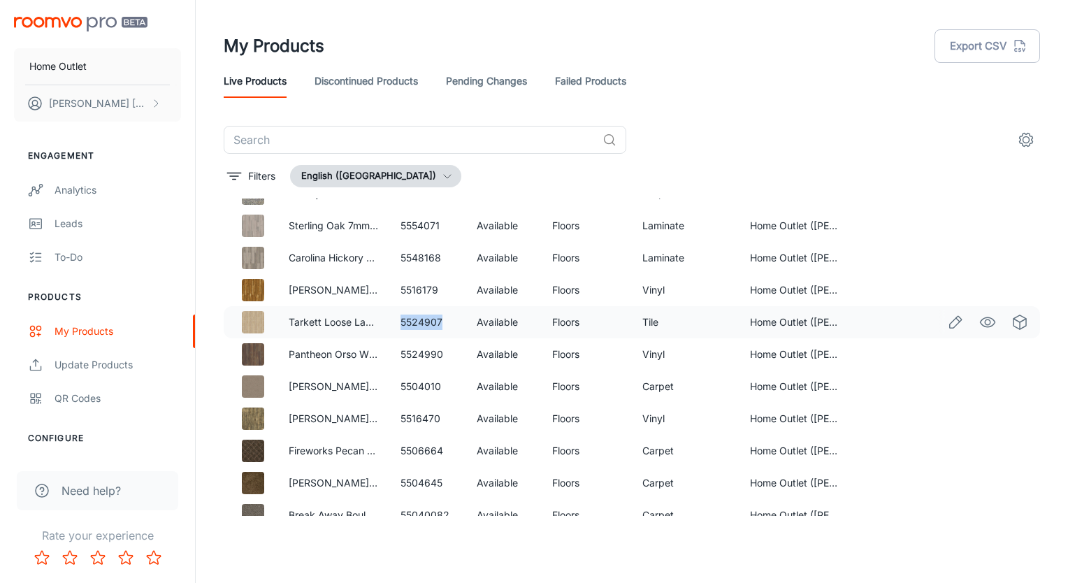
click at [428, 322] on td "5524907" at bounding box center [427, 322] width 76 height 32
click at [424, 291] on td "5516179" at bounding box center [427, 290] width 76 height 32
click at [424, 292] on td "5516179" at bounding box center [427, 290] width 76 height 32
click at [411, 325] on td "5524907" at bounding box center [427, 322] width 76 height 32
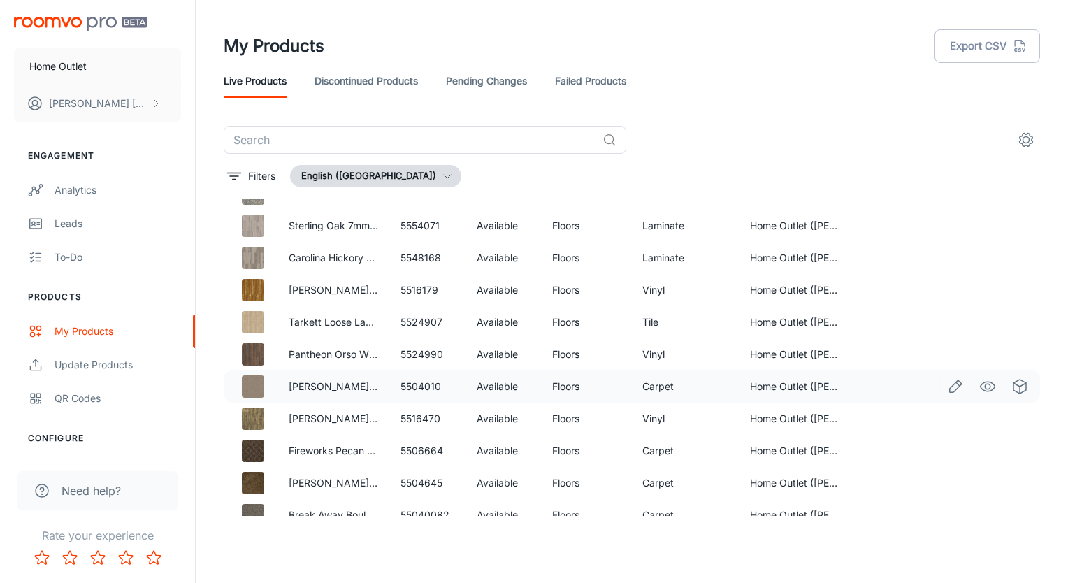
click at [417, 390] on td "5504010" at bounding box center [427, 386] width 76 height 32
click at [417, 391] on td "5504010" at bounding box center [427, 386] width 76 height 32
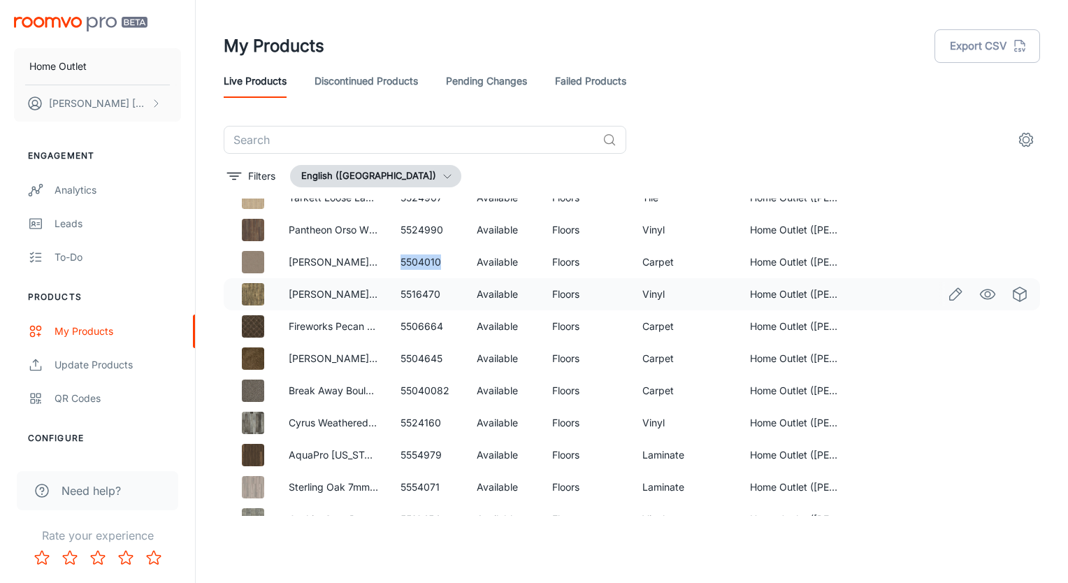
scroll to position [3704, 0]
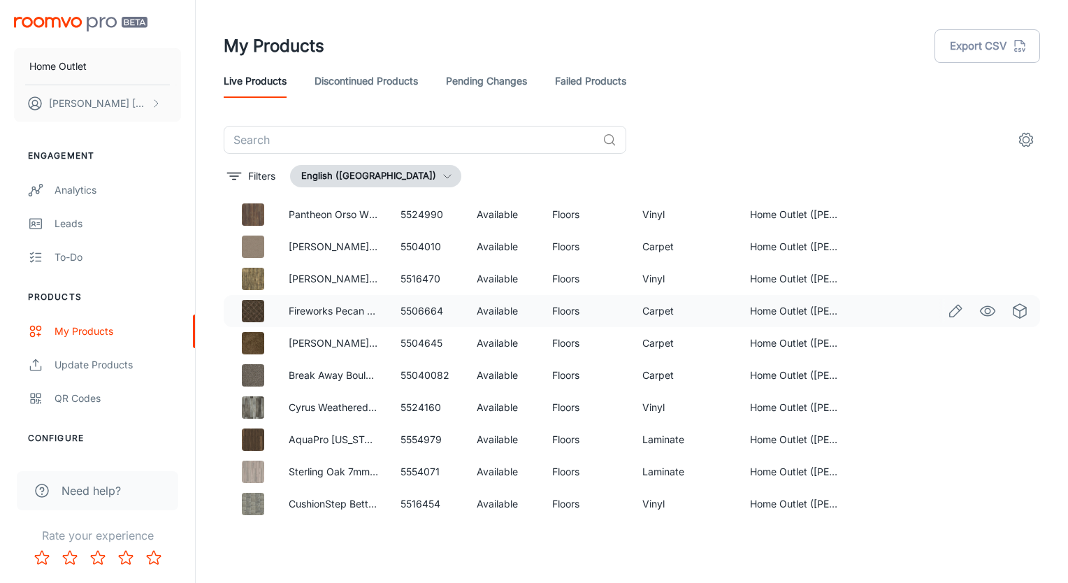
click at [415, 312] on td "5506664" at bounding box center [427, 311] width 76 height 32
click at [416, 312] on td "5506664" at bounding box center [427, 311] width 76 height 32
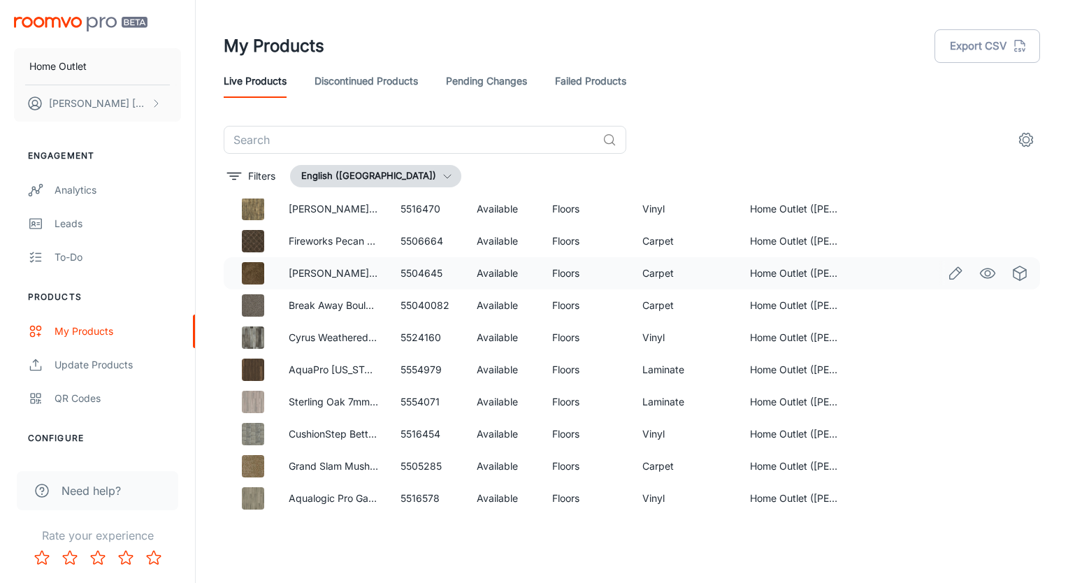
click at [426, 274] on td "5504645" at bounding box center [427, 273] width 76 height 32
click at [419, 306] on td "55040082" at bounding box center [427, 305] width 76 height 32
click at [411, 371] on td "5554979" at bounding box center [427, 370] width 76 height 32
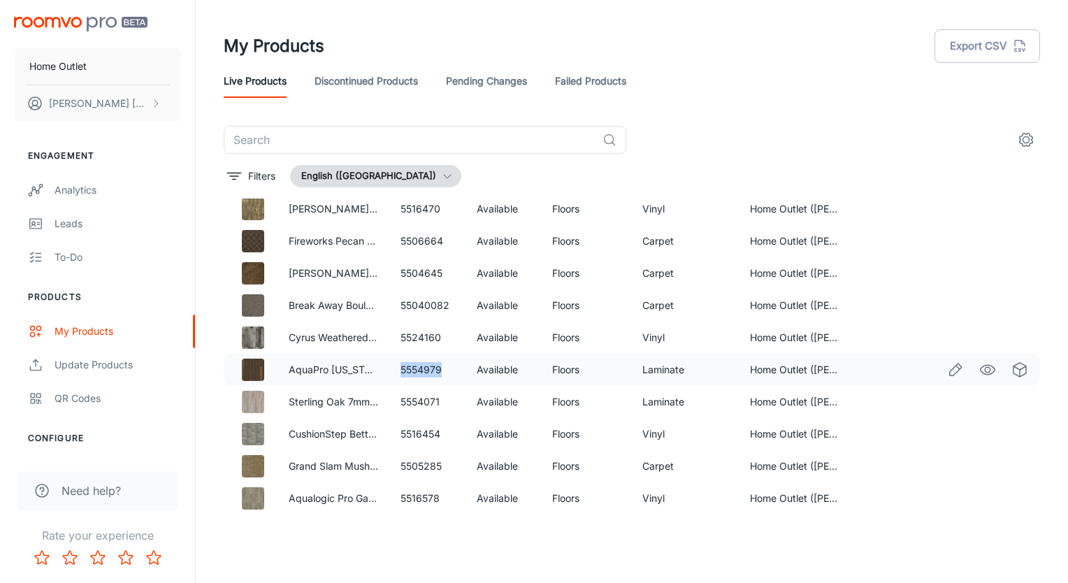
click at [411, 371] on td "5554979" at bounding box center [427, 370] width 76 height 32
click at [423, 400] on td "5554071" at bounding box center [427, 402] width 76 height 32
click at [423, 401] on td "5554071" at bounding box center [427, 402] width 76 height 32
click at [416, 466] on td "5505285" at bounding box center [427, 466] width 76 height 32
click at [417, 467] on td "5505285" at bounding box center [427, 466] width 76 height 32
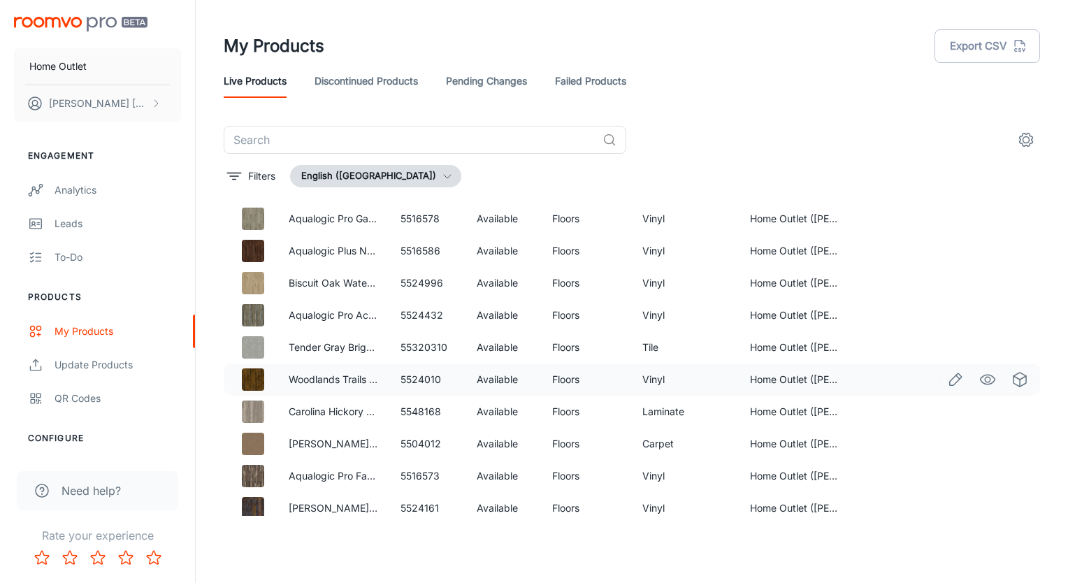
scroll to position [4123, 0]
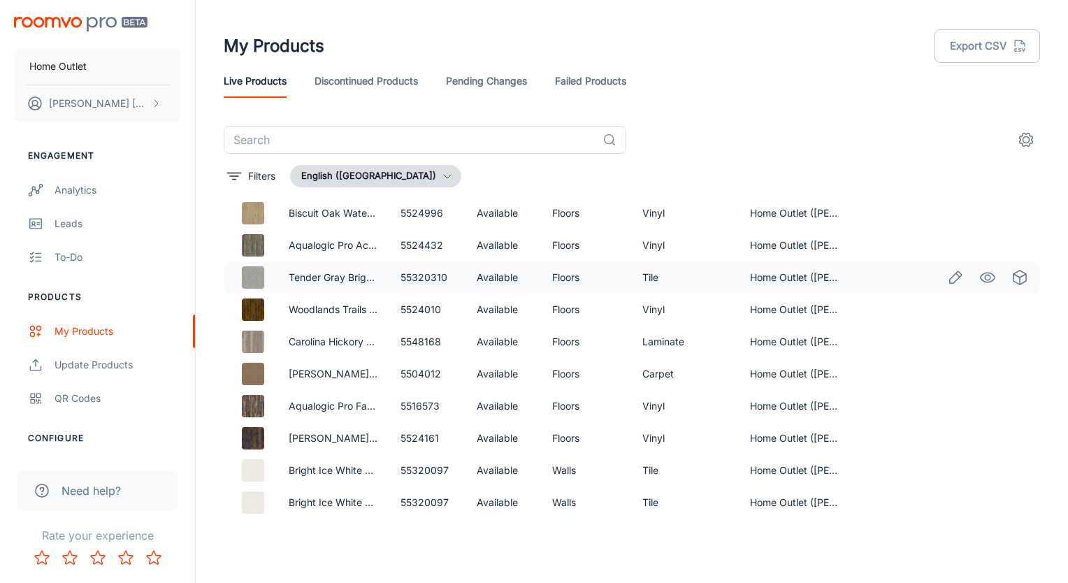
click at [422, 277] on td "55320310" at bounding box center [427, 277] width 76 height 32
click at [414, 347] on td "5548168" at bounding box center [427, 342] width 76 height 32
click at [415, 347] on td "5548168" at bounding box center [427, 342] width 76 height 32
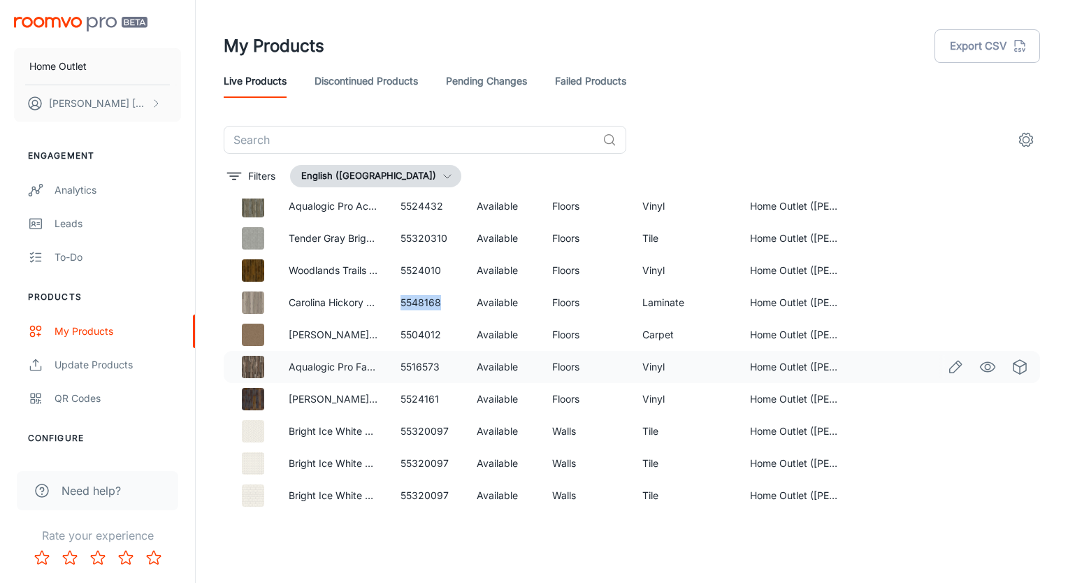
scroll to position [4193, 0]
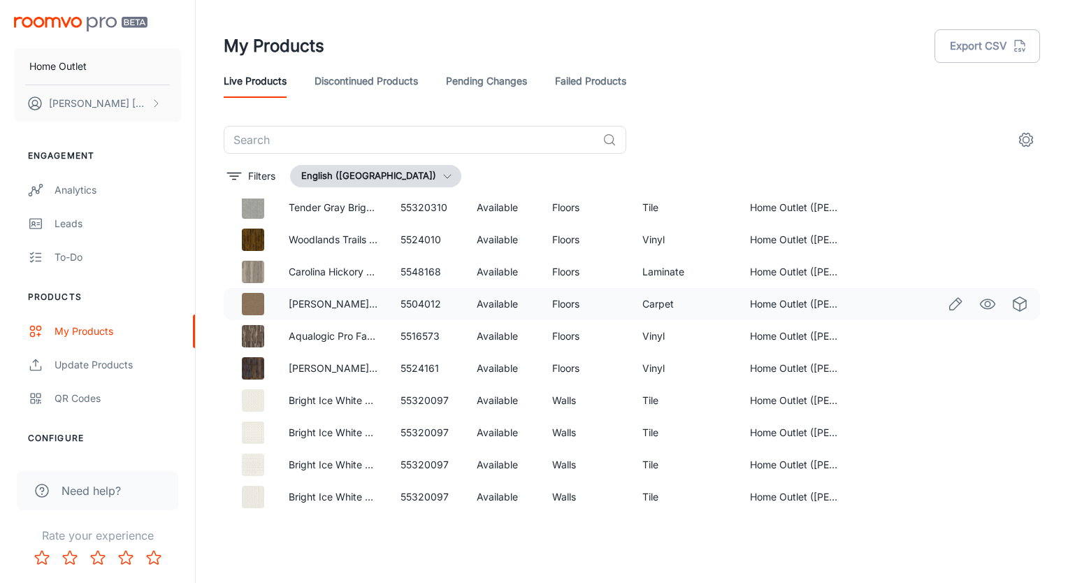
click at [422, 303] on td "5504012" at bounding box center [427, 304] width 76 height 32
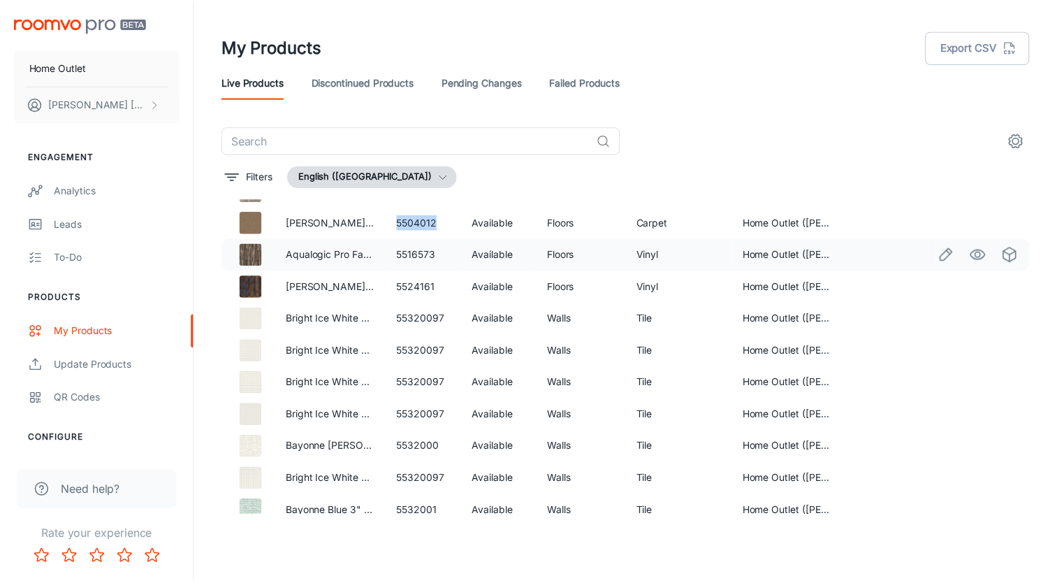
scroll to position [4286, 0]
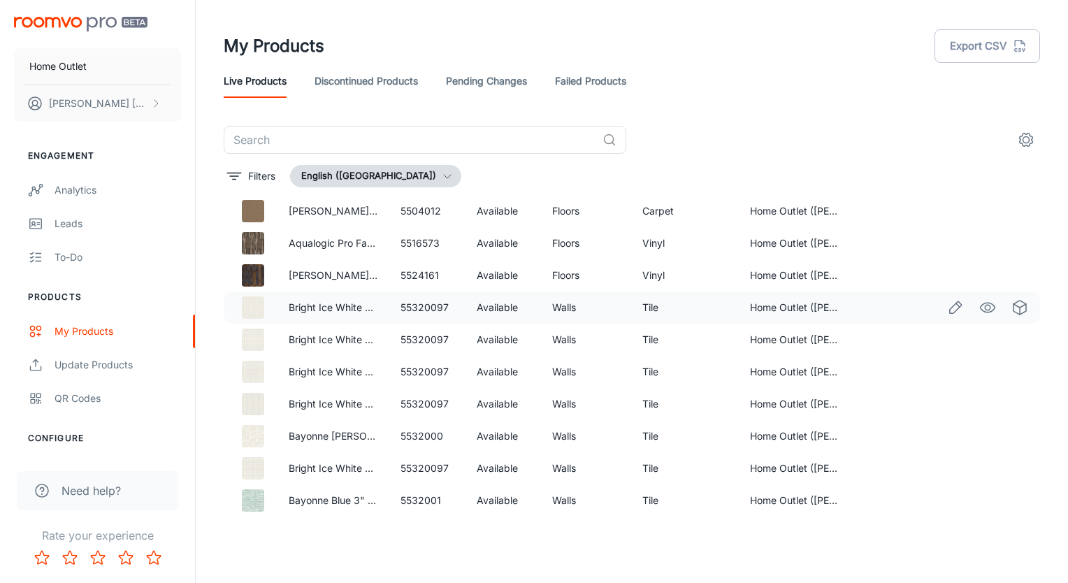
click at [421, 306] on td "55320097" at bounding box center [427, 307] width 76 height 32
click at [423, 337] on td "55320097" at bounding box center [427, 340] width 76 height 32
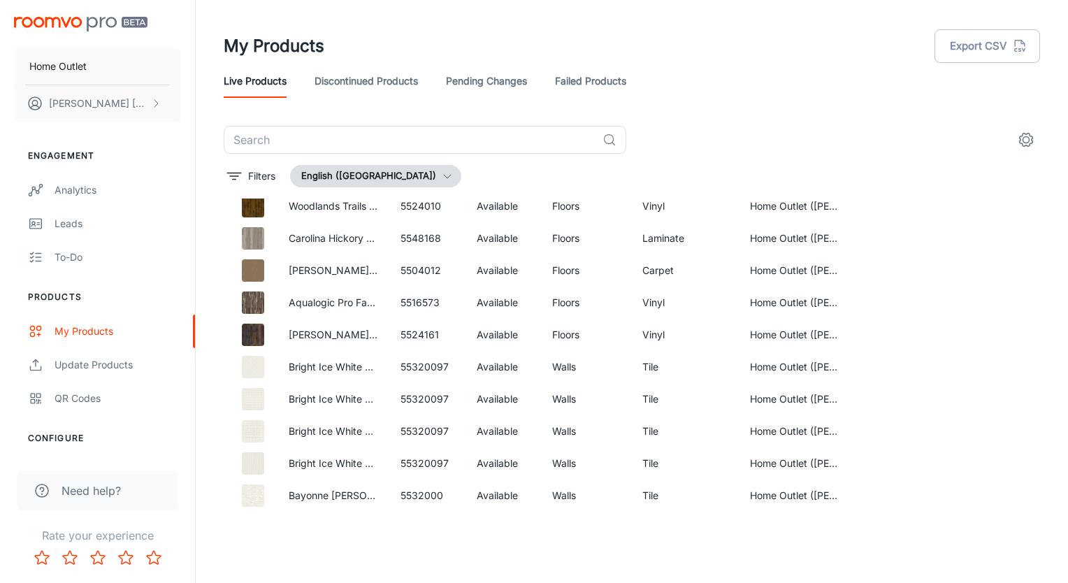
scroll to position [4286, 0]
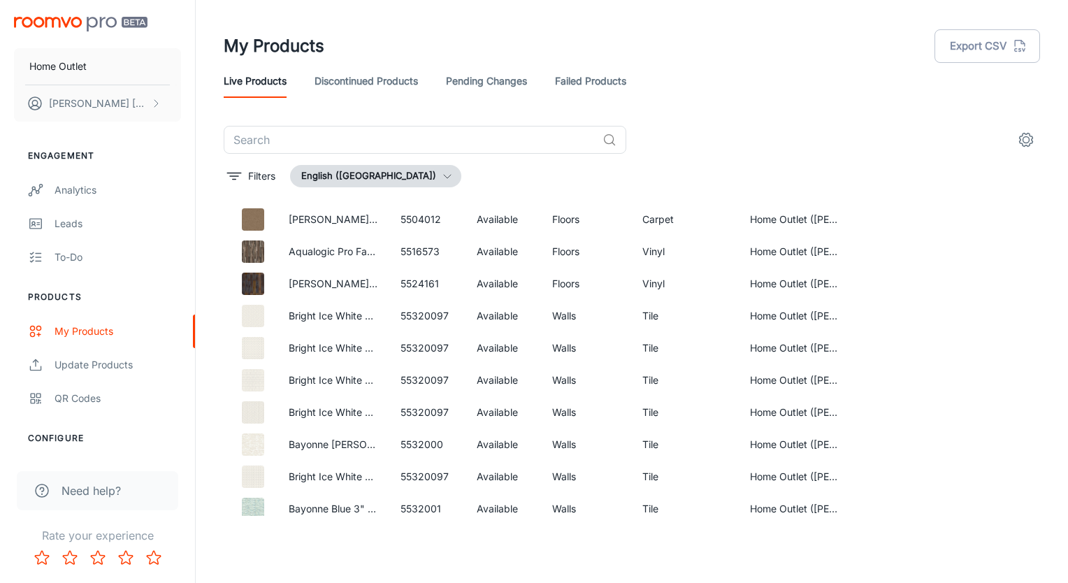
scroll to position [4286, 0]
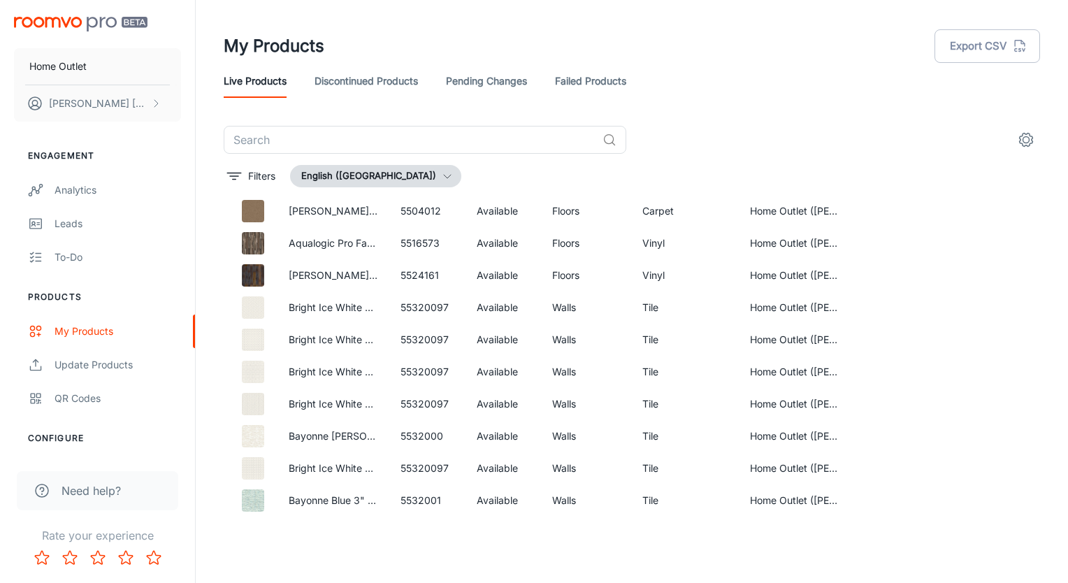
click at [363, 94] on link "Discontinued Products" at bounding box center [365, 81] width 103 height 34
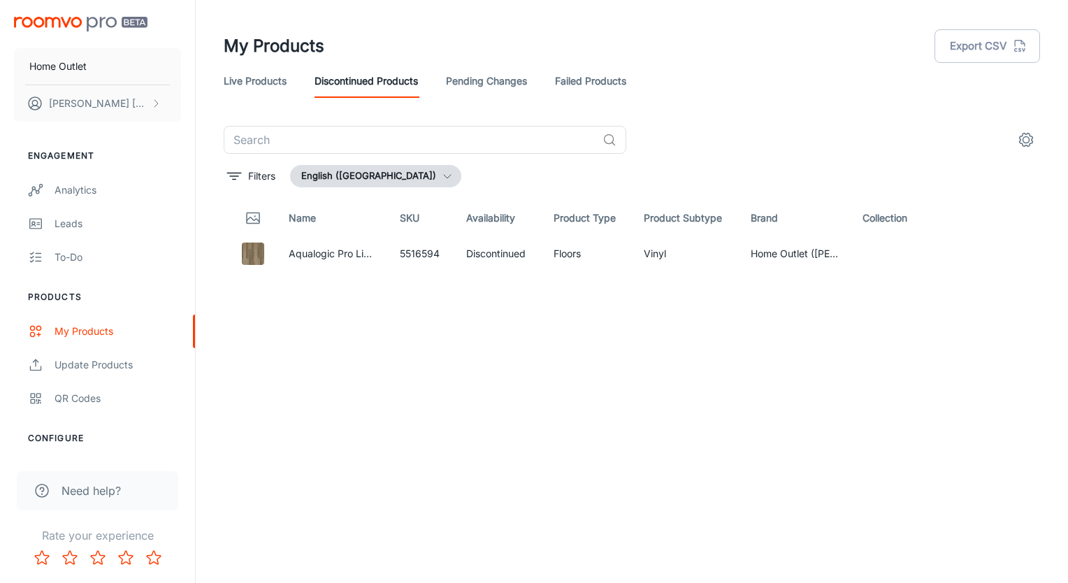
click at [278, 82] on link "Live Products" at bounding box center [255, 81] width 63 height 34
